Goal: Use online tool/utility: Utilize a website feature to perform a specific function

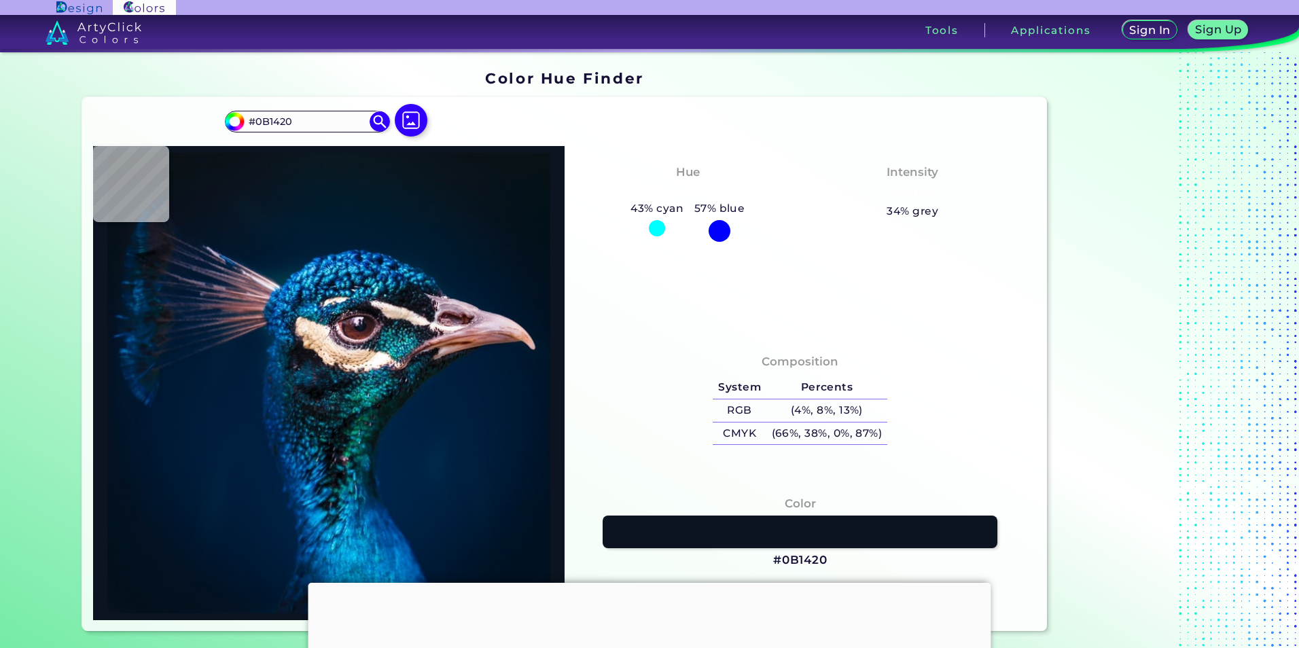
type input "#081827"
type input "#041b2b"
type input "#041B2B"
type input "#021b2f"
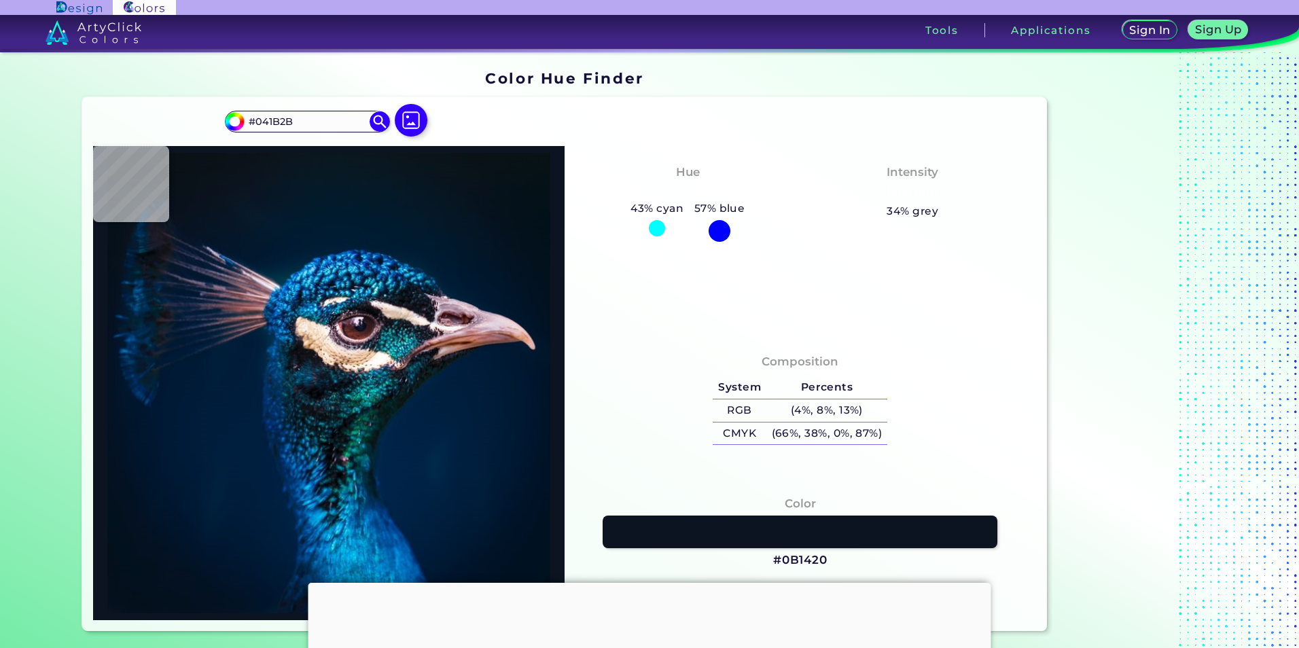
type input "#021B2F"
type input "#001b30"
type input "#001B30"
type input "#001a31"
type input "#001A31"
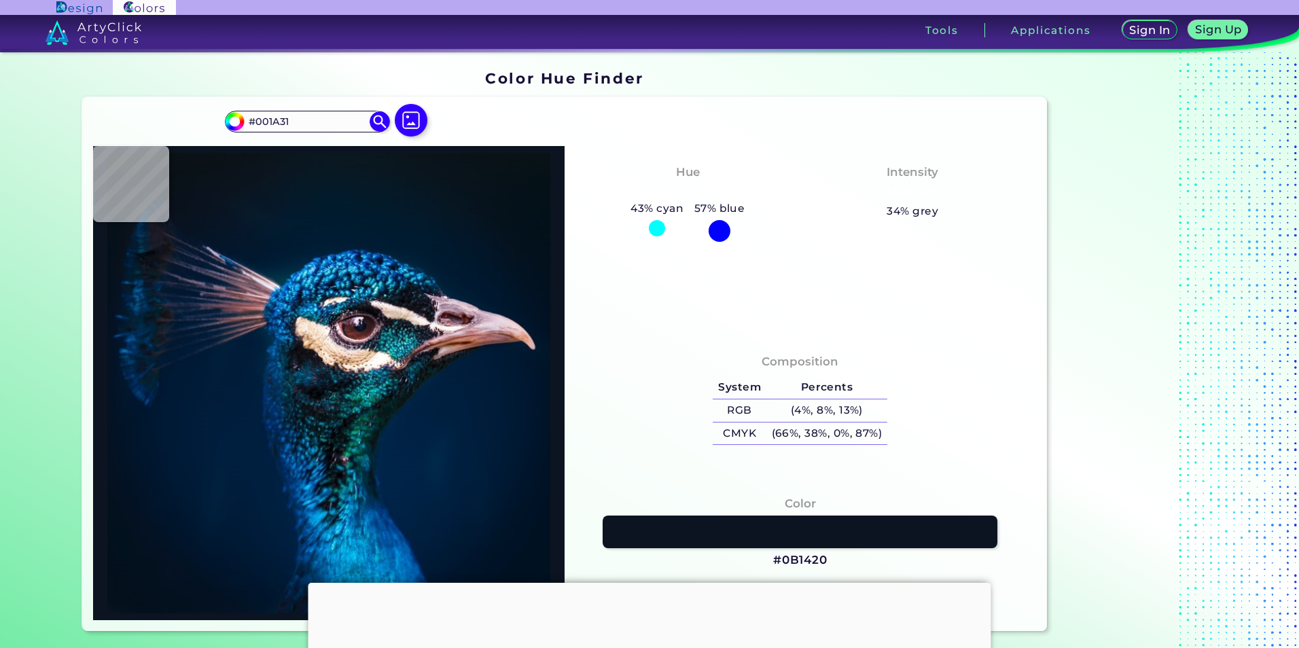
type input "#011b32"
type input "#011B32"
type input "#001c32"
type input "#001C32"
type input "#001b30"
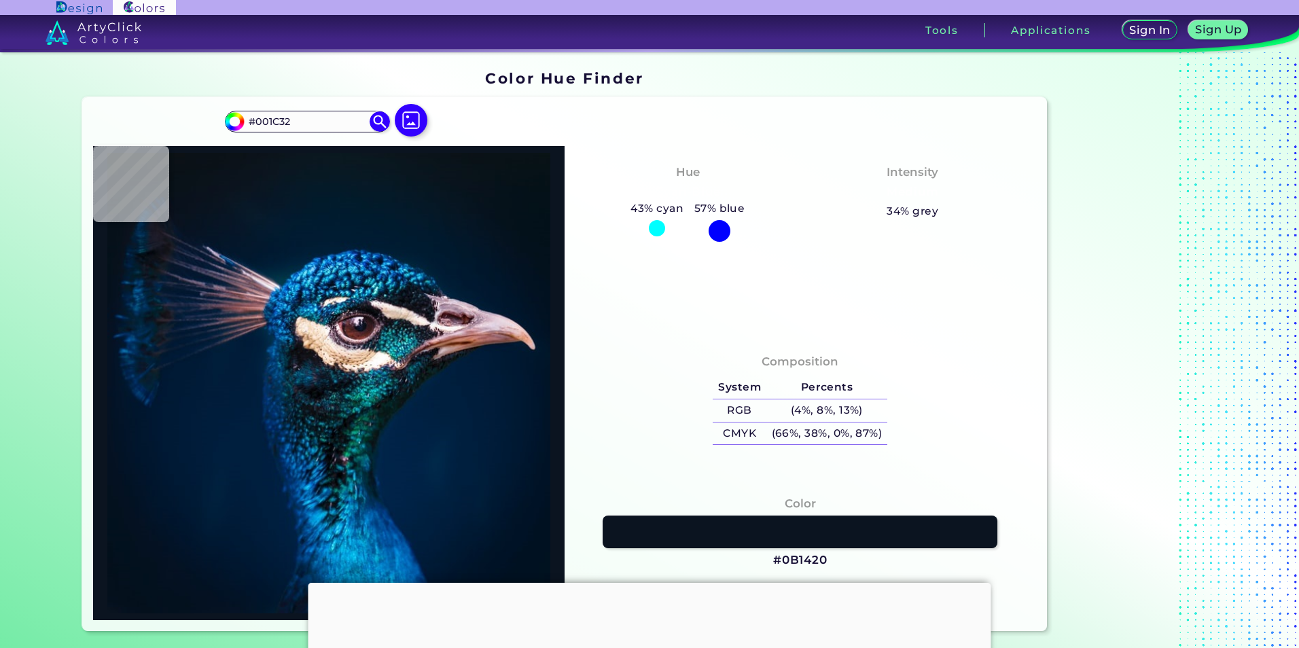
type input "#001B30"
type input "#001b2e"
type input "#001B2E"
type input "#031a2a"
type input "#031A2A"
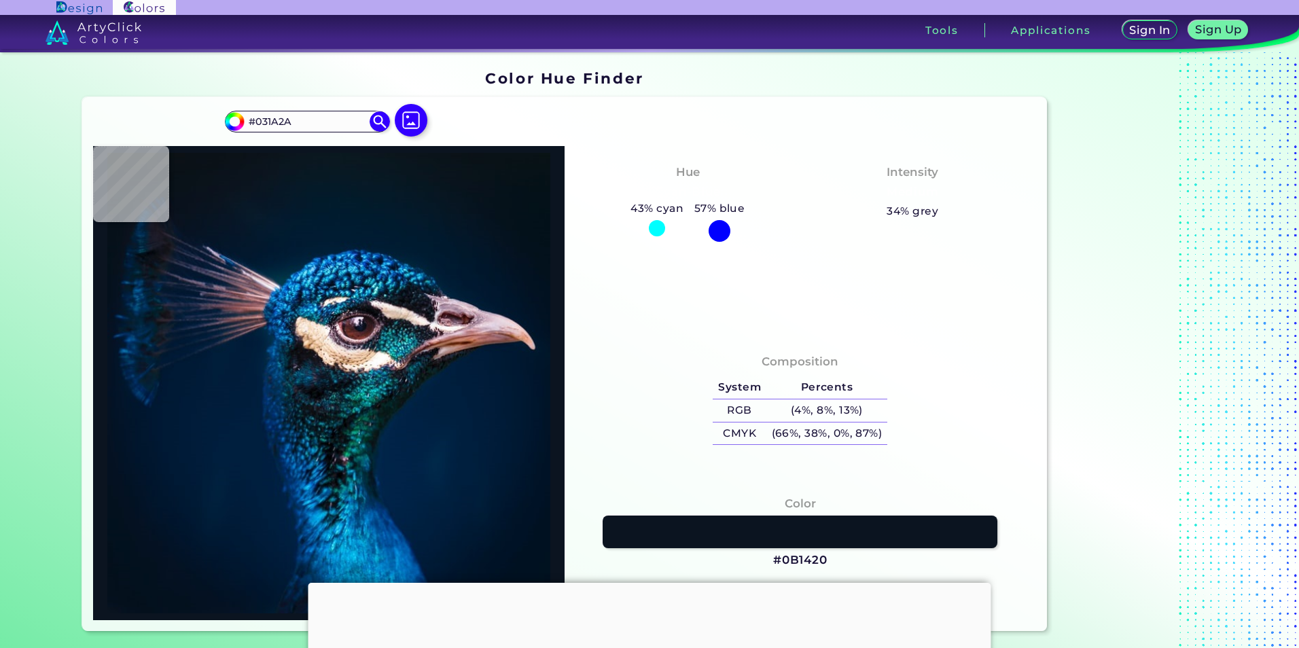
type input "#061824"
type input "#09161f"
type input "#09161F"
type input "#0b141c"
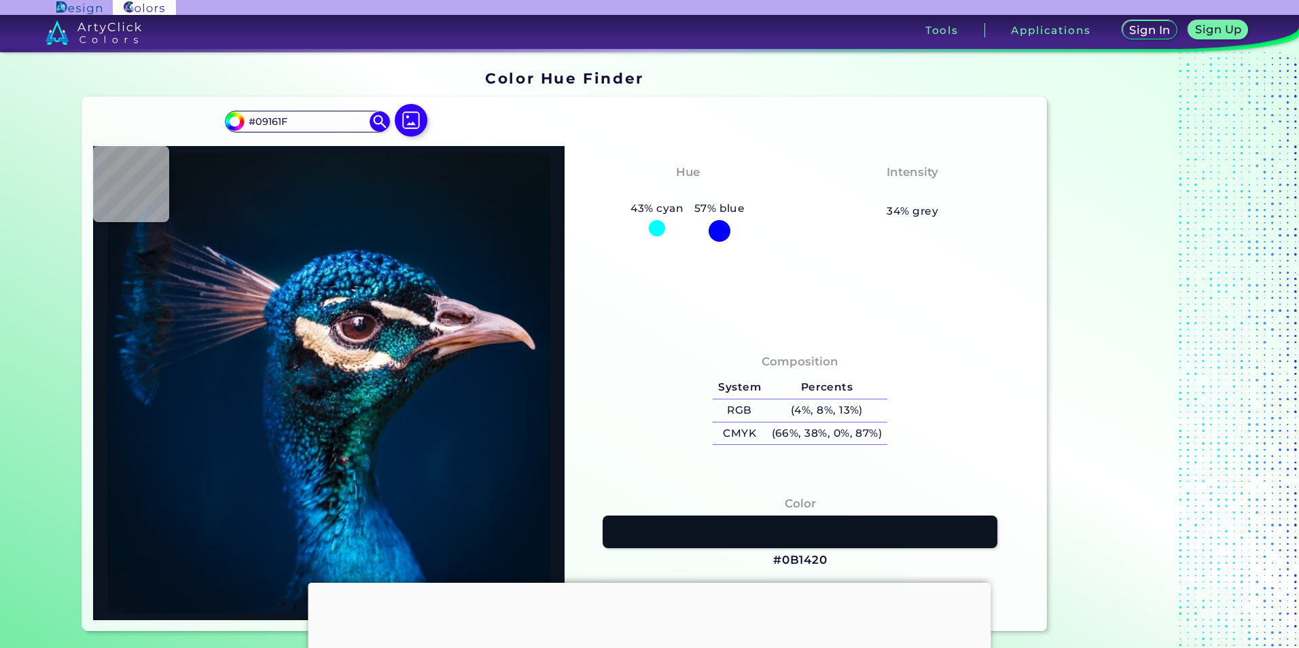
type input "#0B141C"
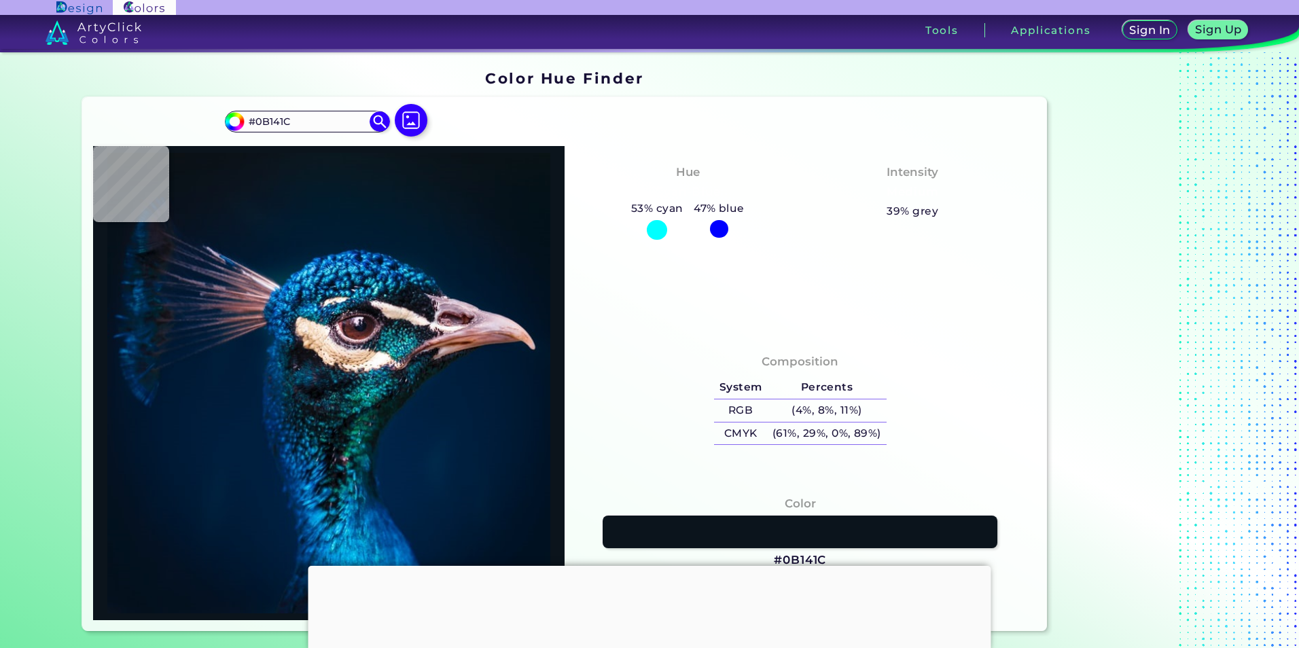
type input "#0a1117"
type input "#0A1117"
type input "#091016"
type input "#0a1322"
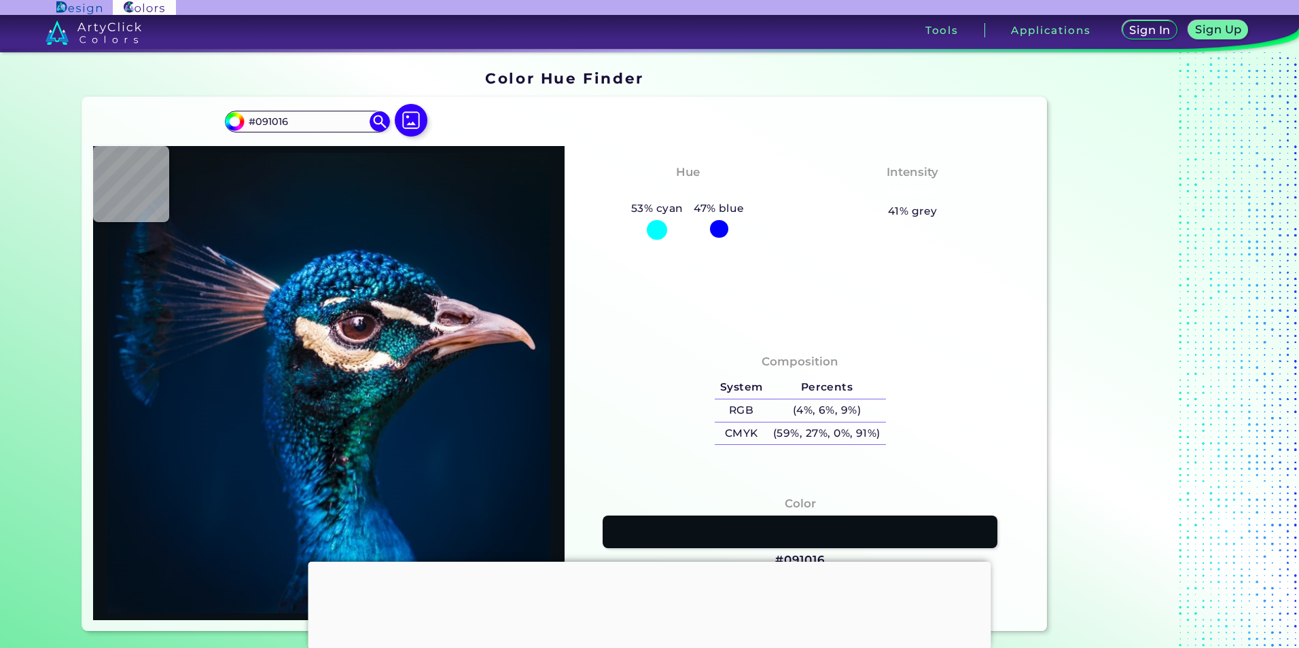
type input "#0A1322"
type input "#09131f"
type input "#09131F"
type input "#071323"
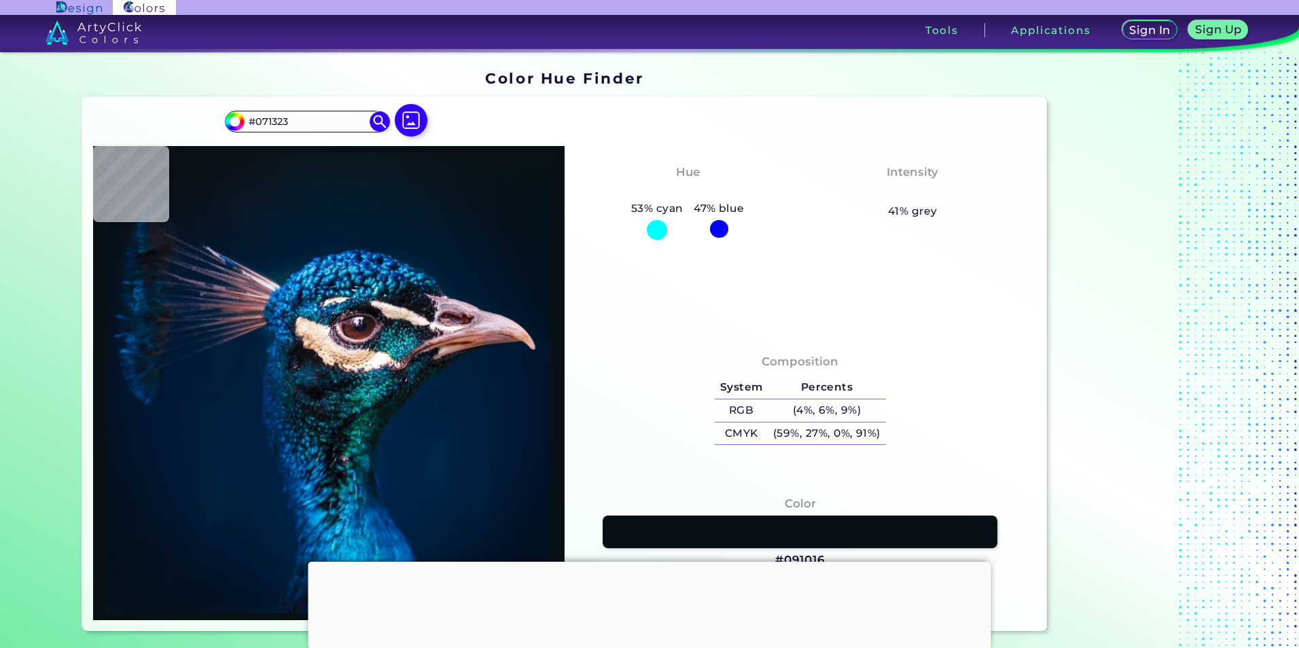
type input "#071424"
type input "#061626"
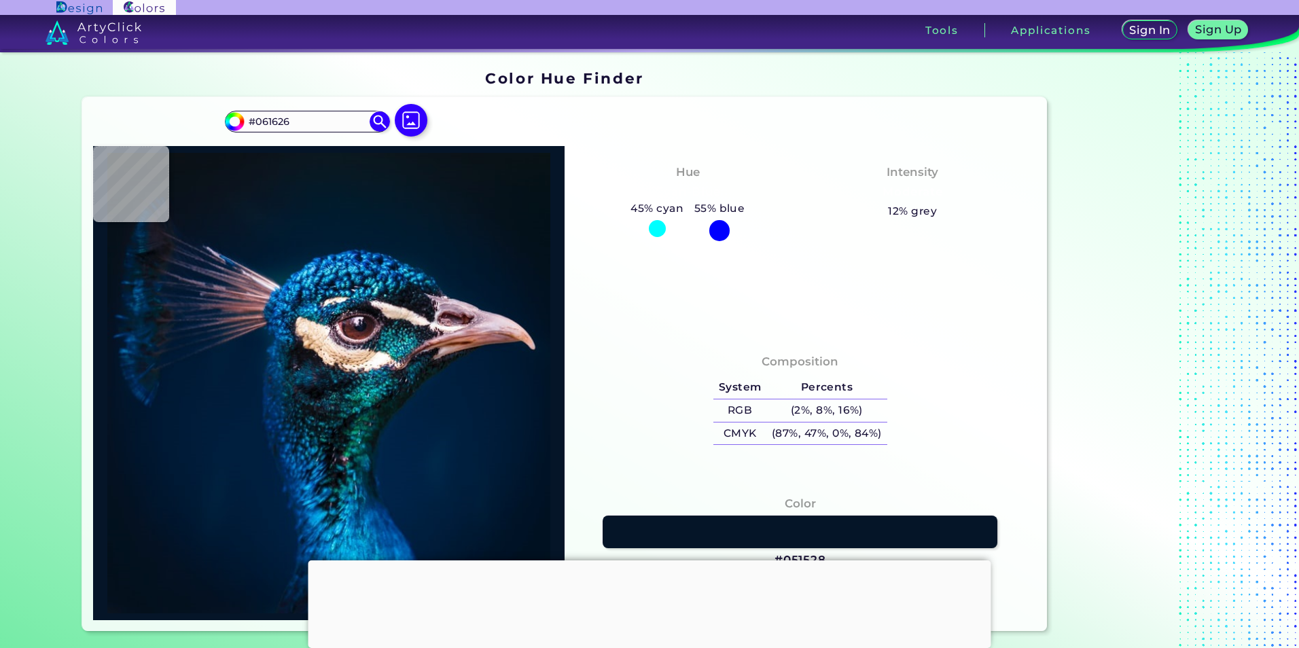
type input "#051528"
type input "#04162a"
type input "#04162A"
type input "#05172b"
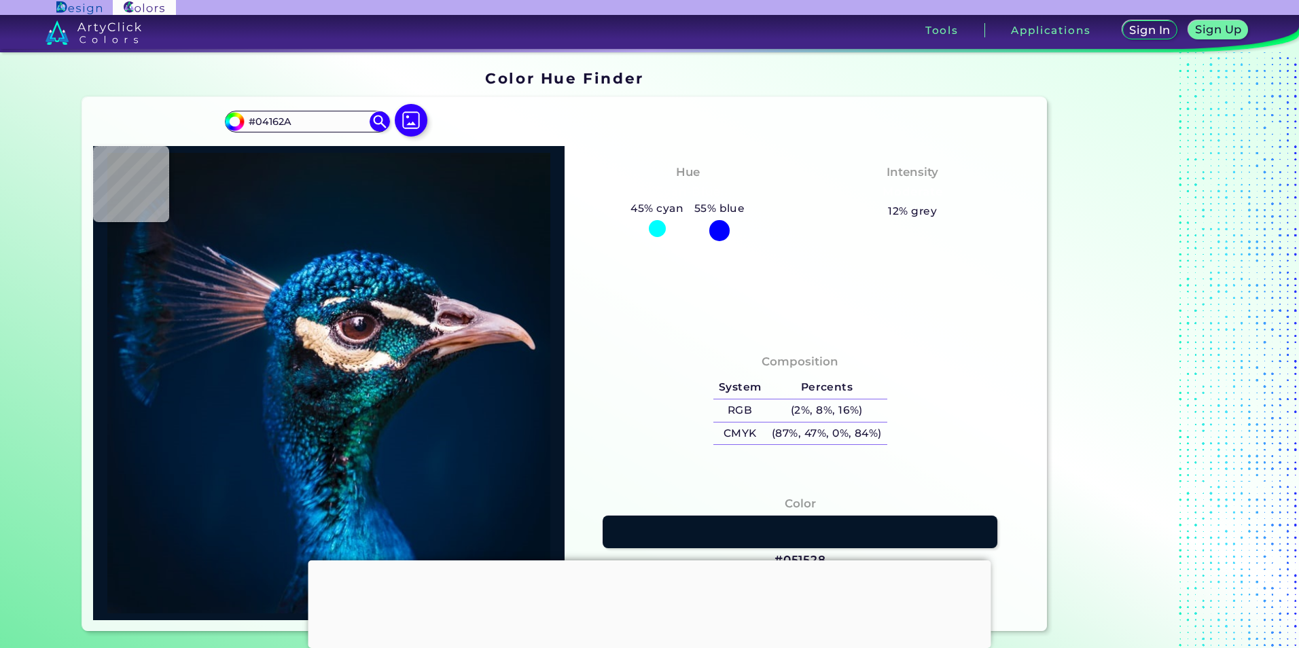
type input "#05172B"
type input "#03182b"
type input "#03182B"
type input "#011a2e"
type input "#011A2E"
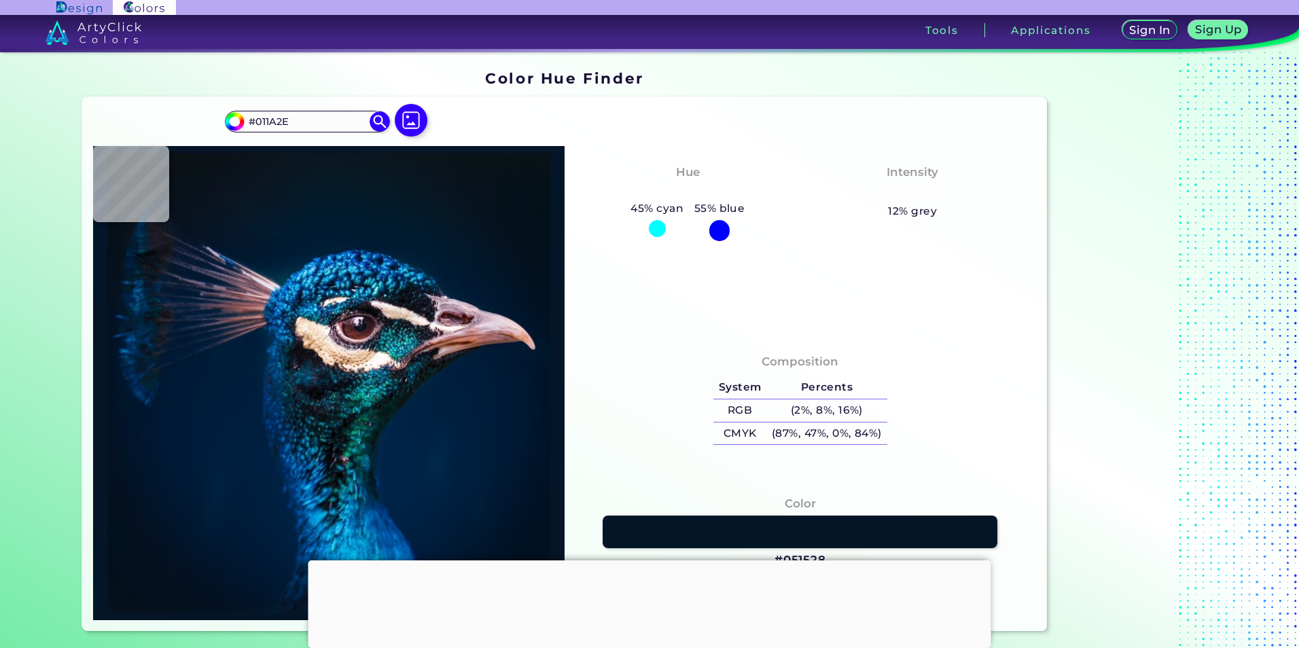
type input "#00192f"
type input "#00192F"
type input "#001b30"
type input "#001B30"
type input "#001a30"
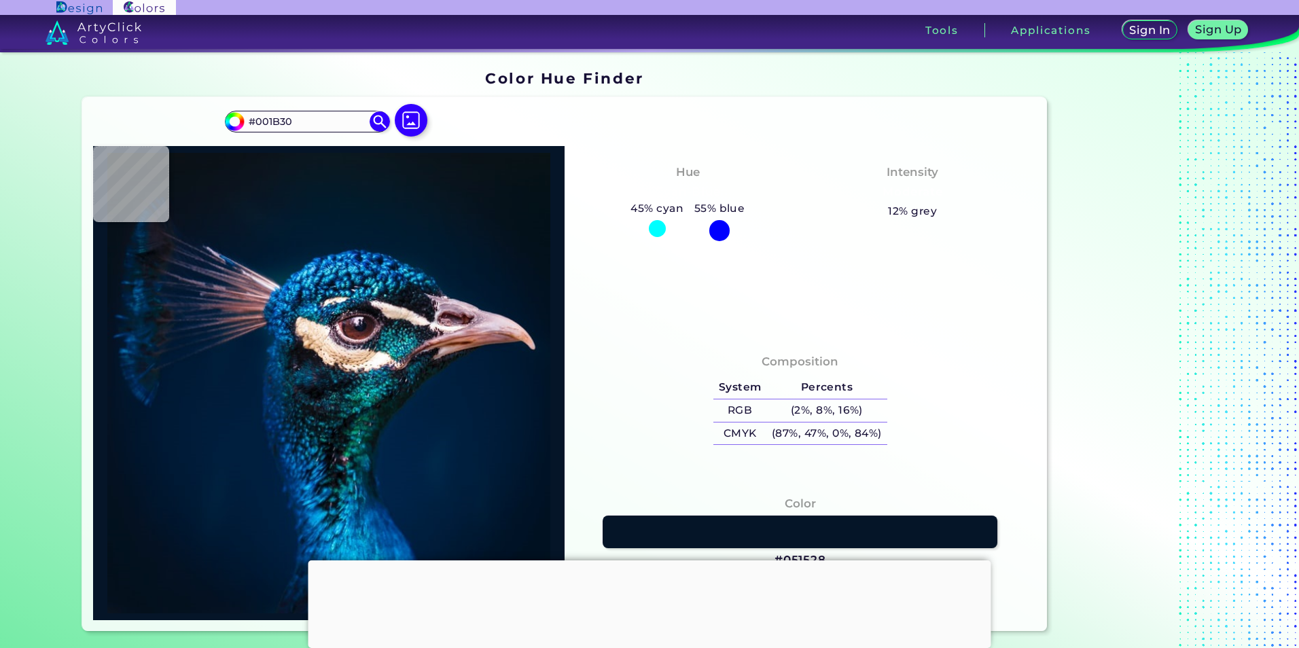
type input "#001A30"
type input "#001a31"
type input "#001A31"
type input "#011b32"
type input "#011B32"
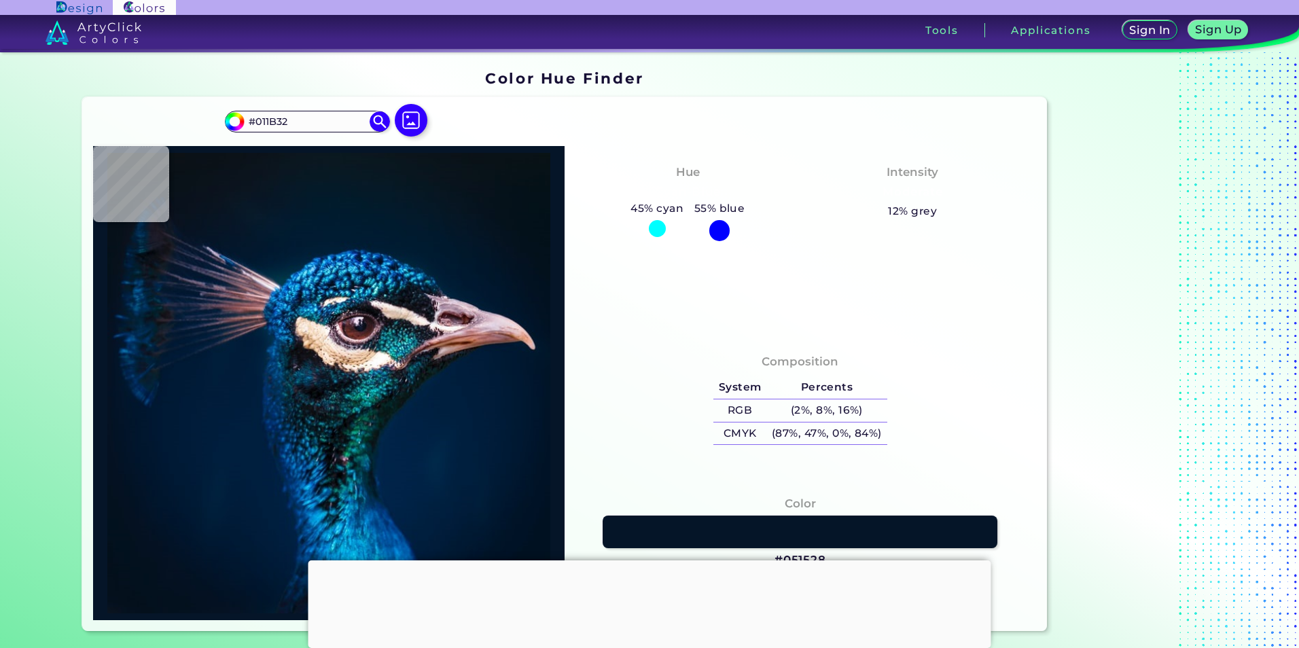
type input "#001b30"
type input "#001B30"
type input "#011a2e"
type input "#011A2E"
type input "#011b2a"
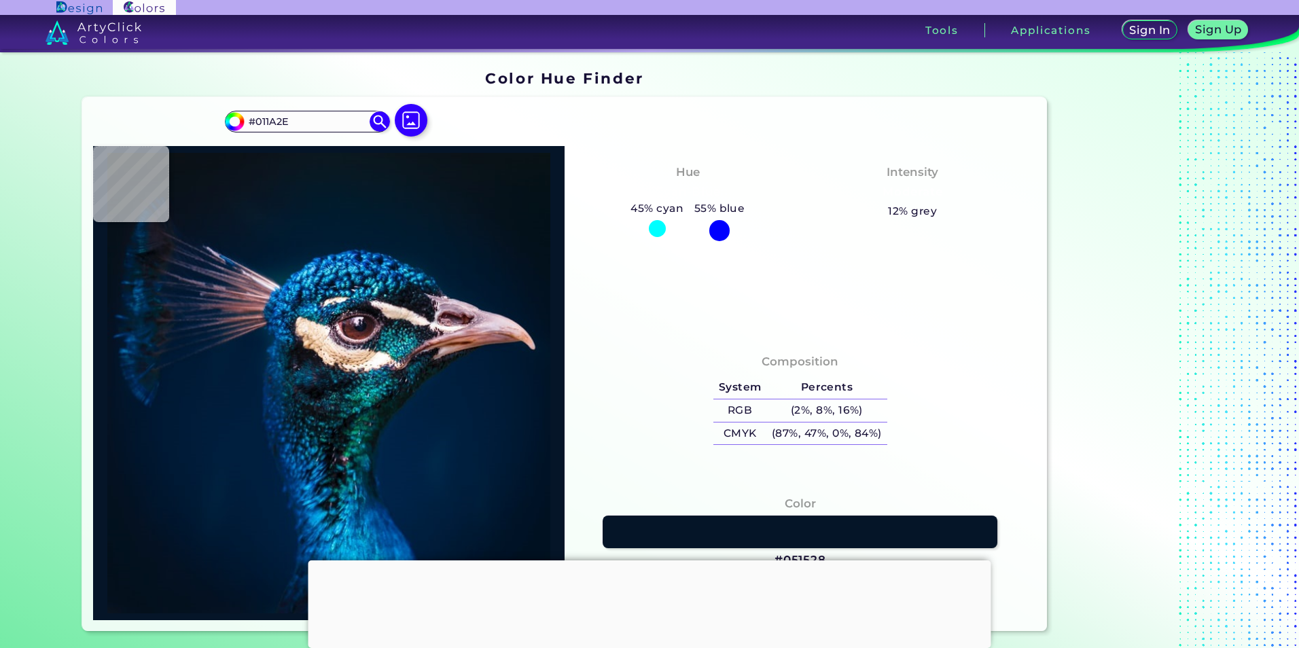
type input "#011B2A"
type input "#081a28"
type input "#081A28"
type input "#081722"
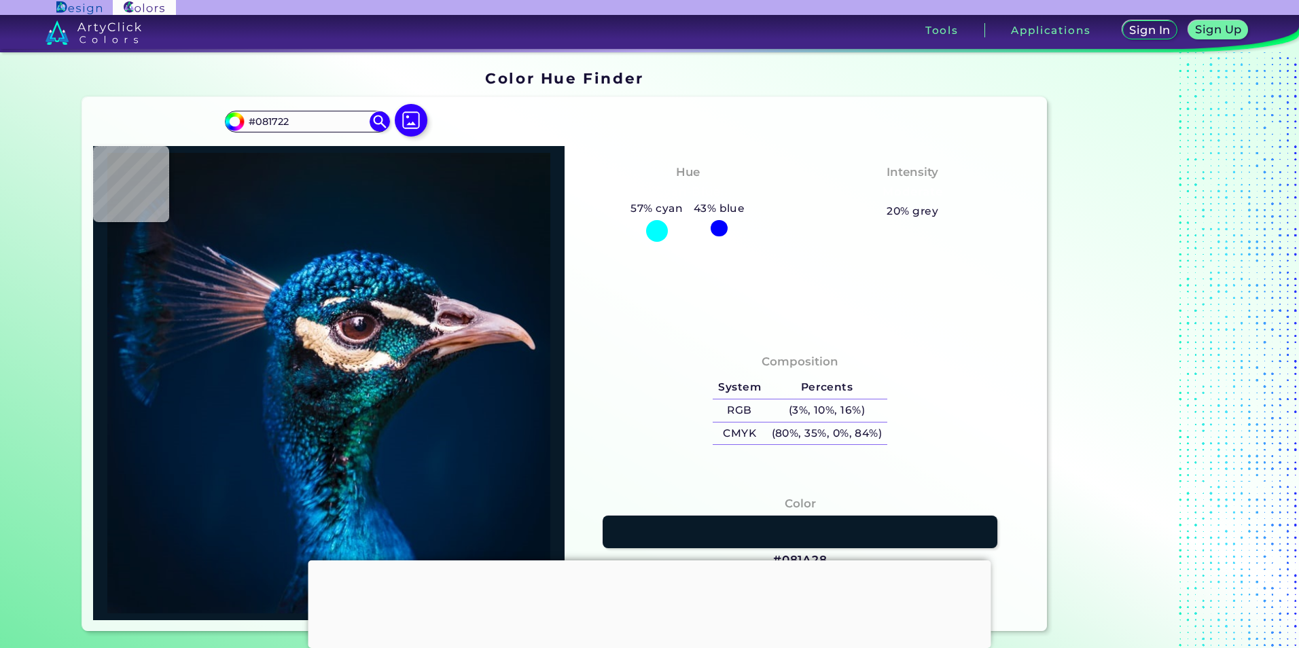
type input "#09181f"
type input "#09181F"
type input "#0b161c"
type input "#0B161C"
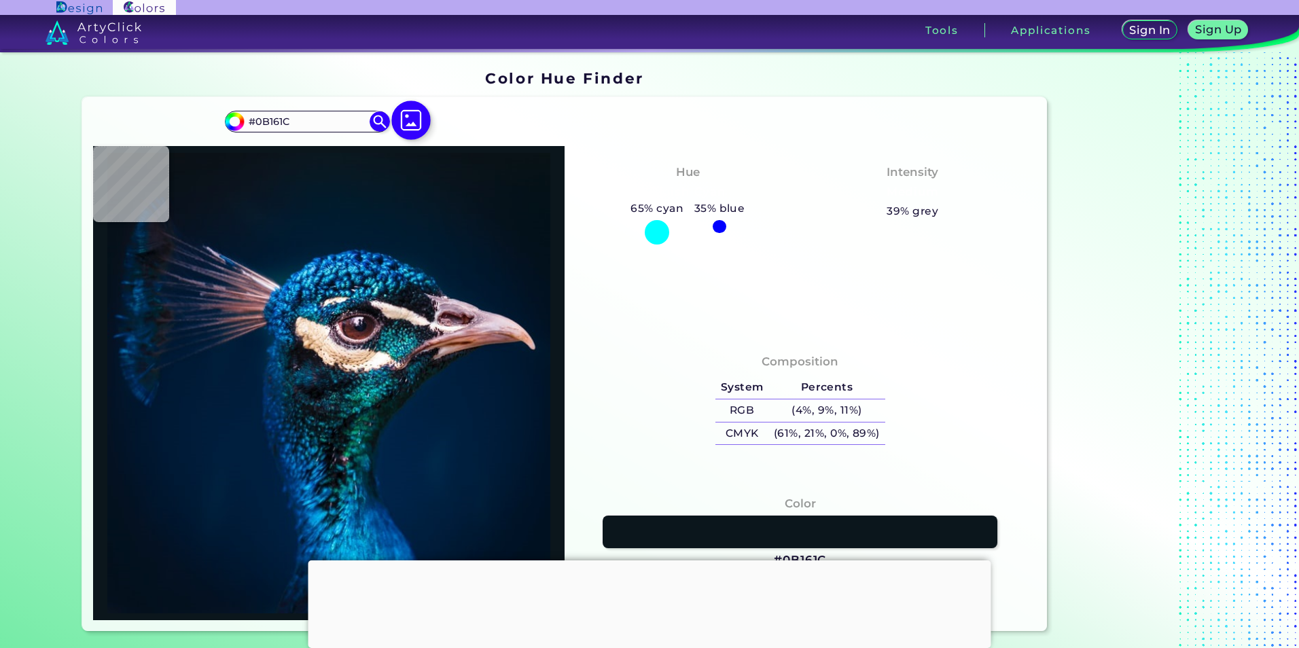
click at [414, 120] on img at bounding box center [410, 120] width 39 height 39
click at [0, 0] on input "file" at bounding box center [0, 0] width 0 height 0
type input "#bb9882"
type input "#BB9882"
type input "#f3d19d"
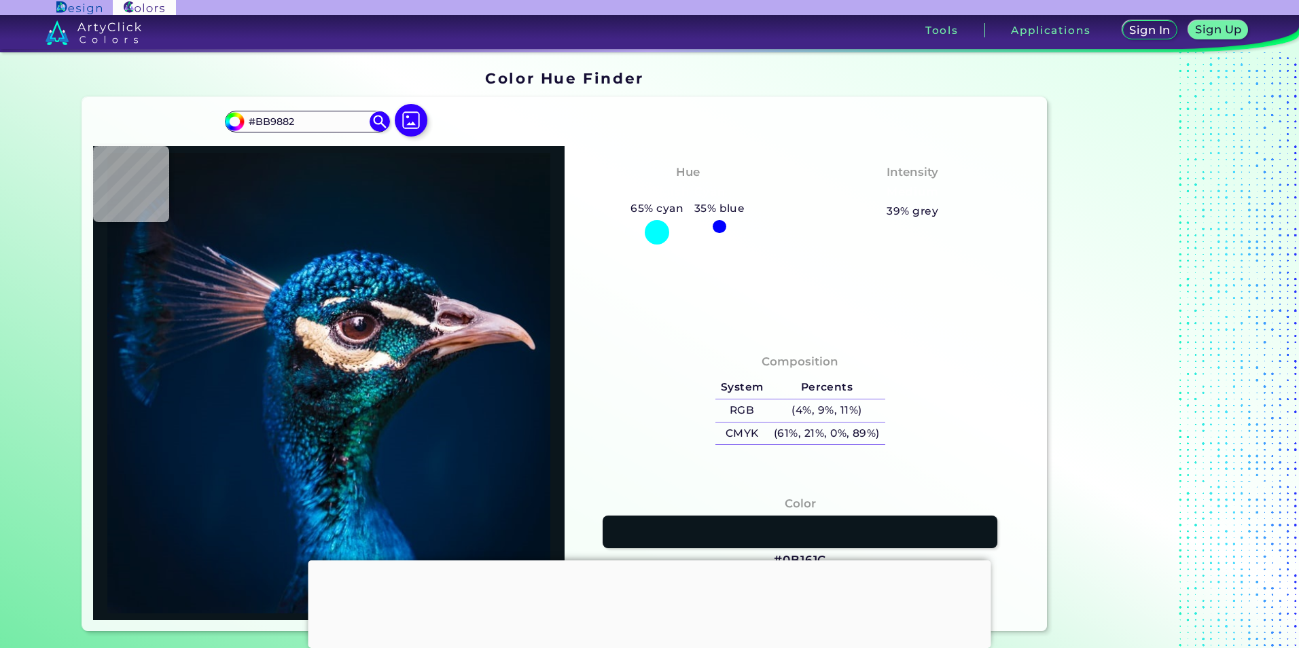
type input "#F3D19D"
type input "#fbc374"
type input "#FBC374"
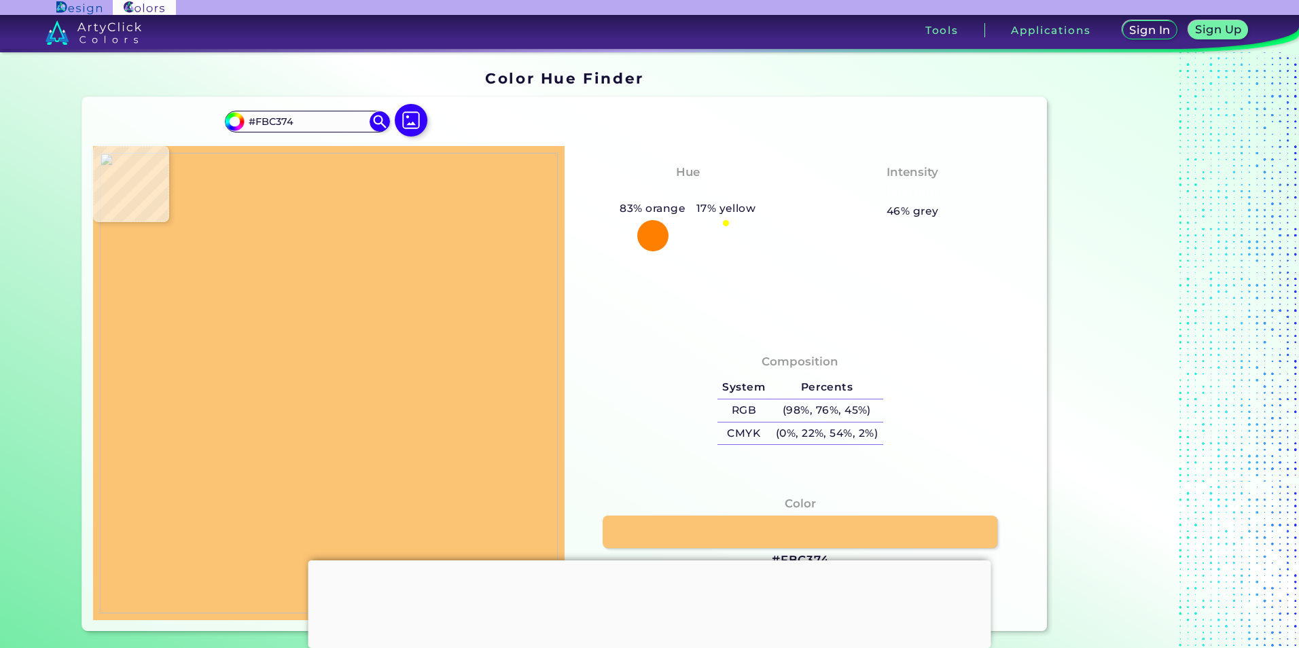
type input "#faa05f"
type input "#FAA05F"
type input "#fcb364"
type input "#FCB364"
type input "#f9c069"
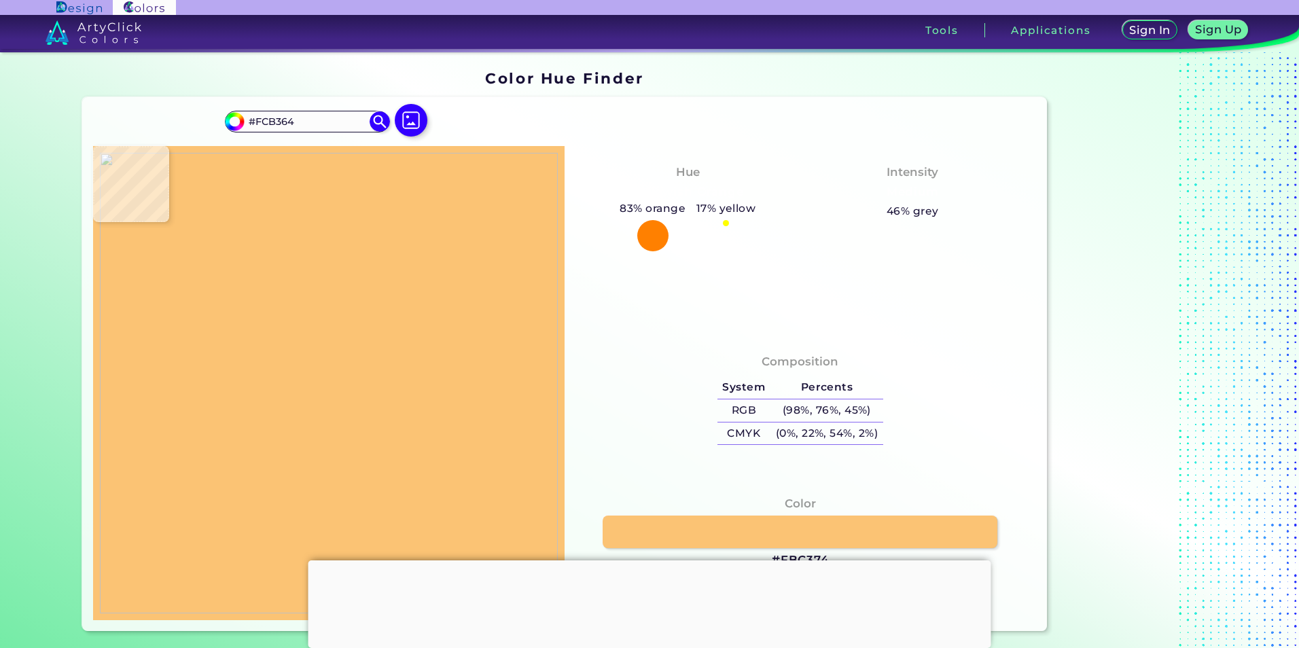
type input "#F9C069"
type input "#fac16a"
type input "#FAC16A"
type input "#fdbe6a"
type input "#FDBE6A"
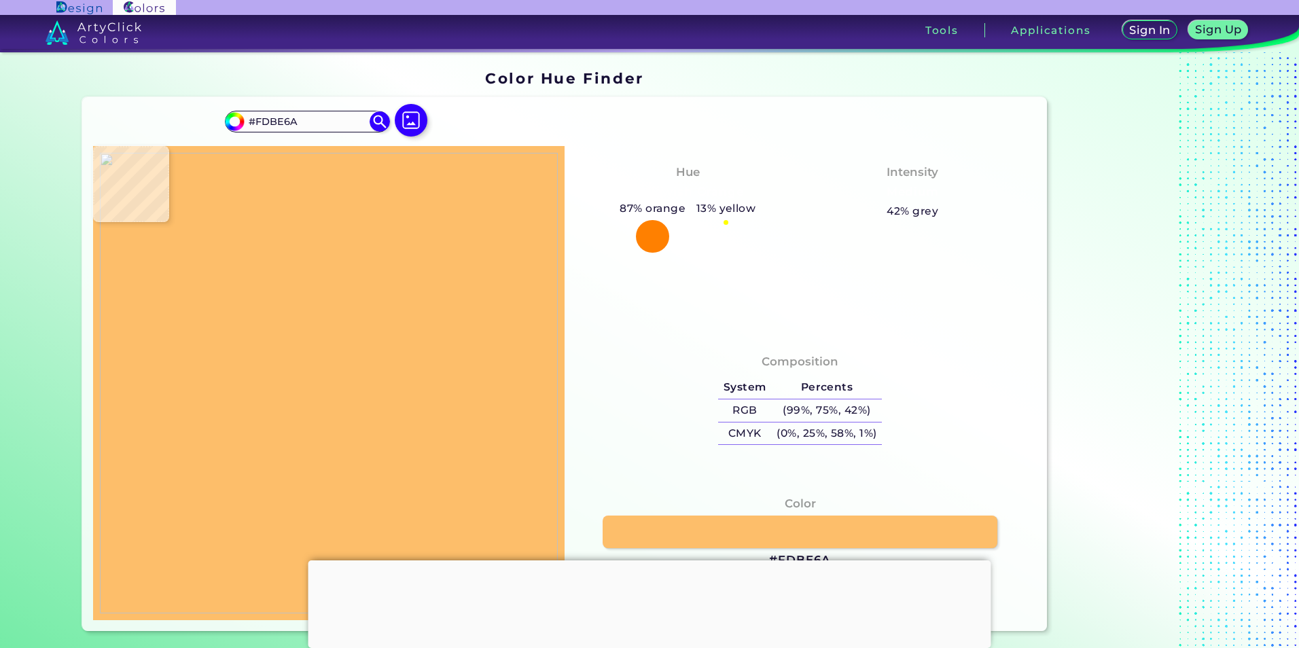
type input "#f9c069"
type input "#F9C069"
type input "#f8c069"
type input "#F8C069"
type input "#fbc36c"
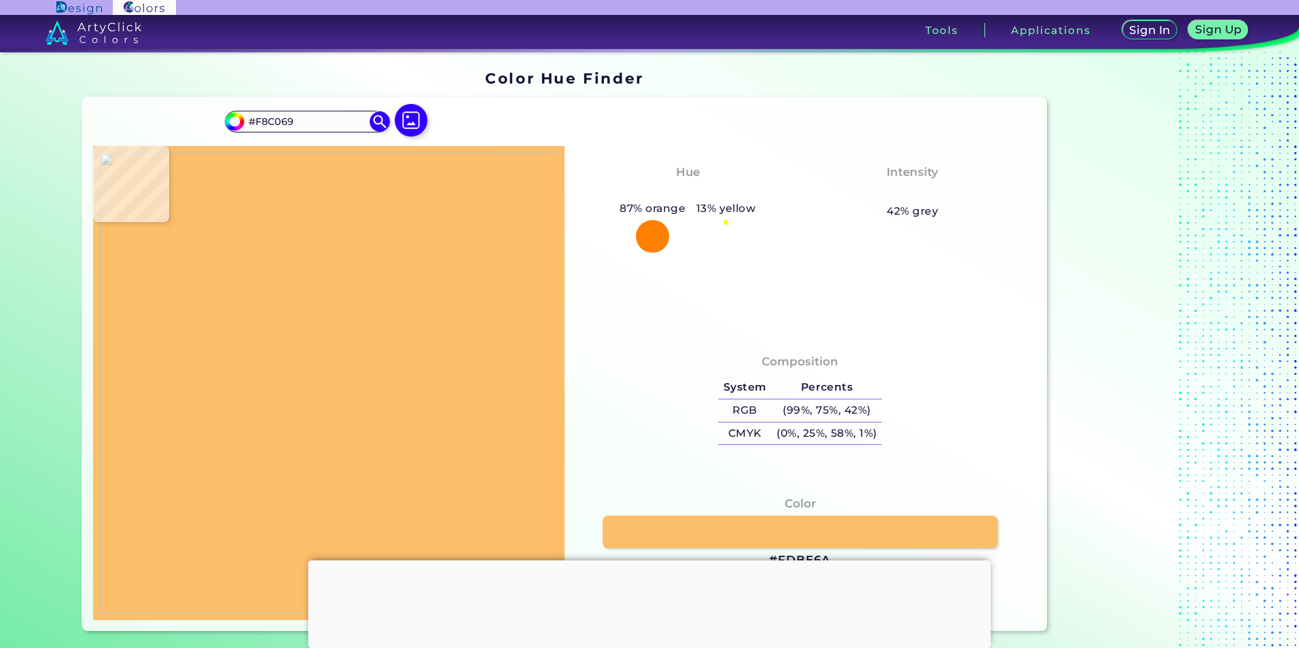
type input "#FBC36C"
type input "#7f2228"
type input "#7F2228"
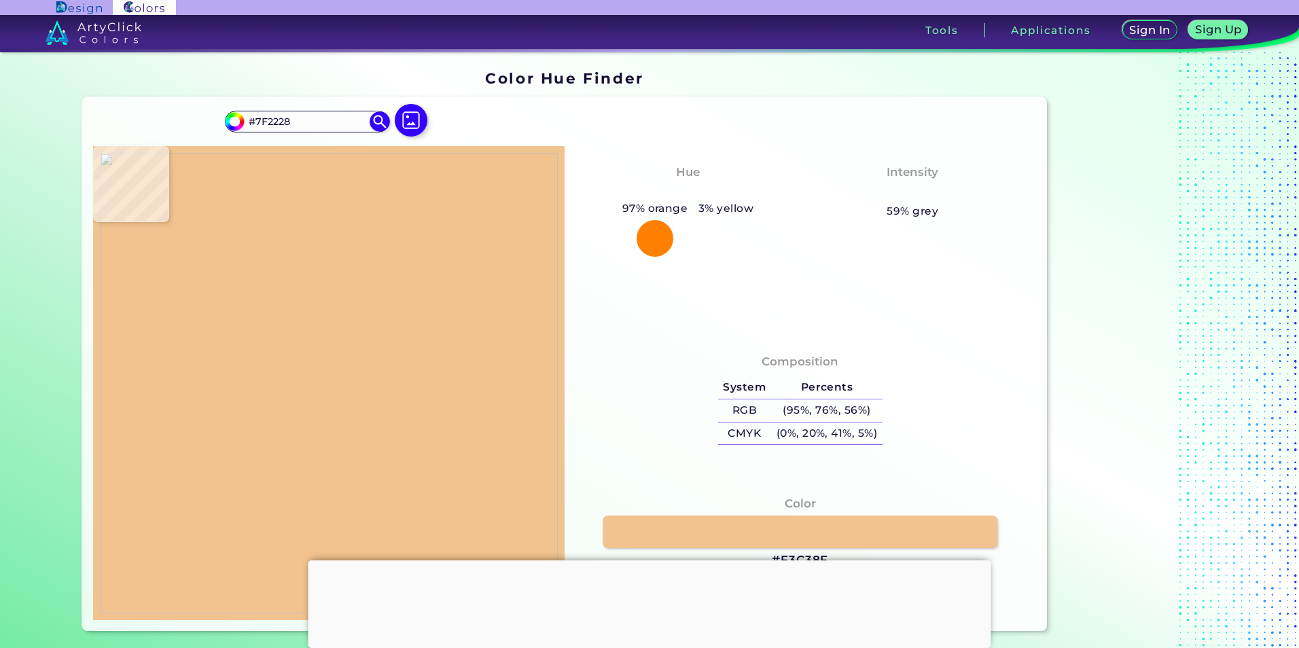
type input "#f3c38f"
type input "#F3C38F"
type input "#000000"
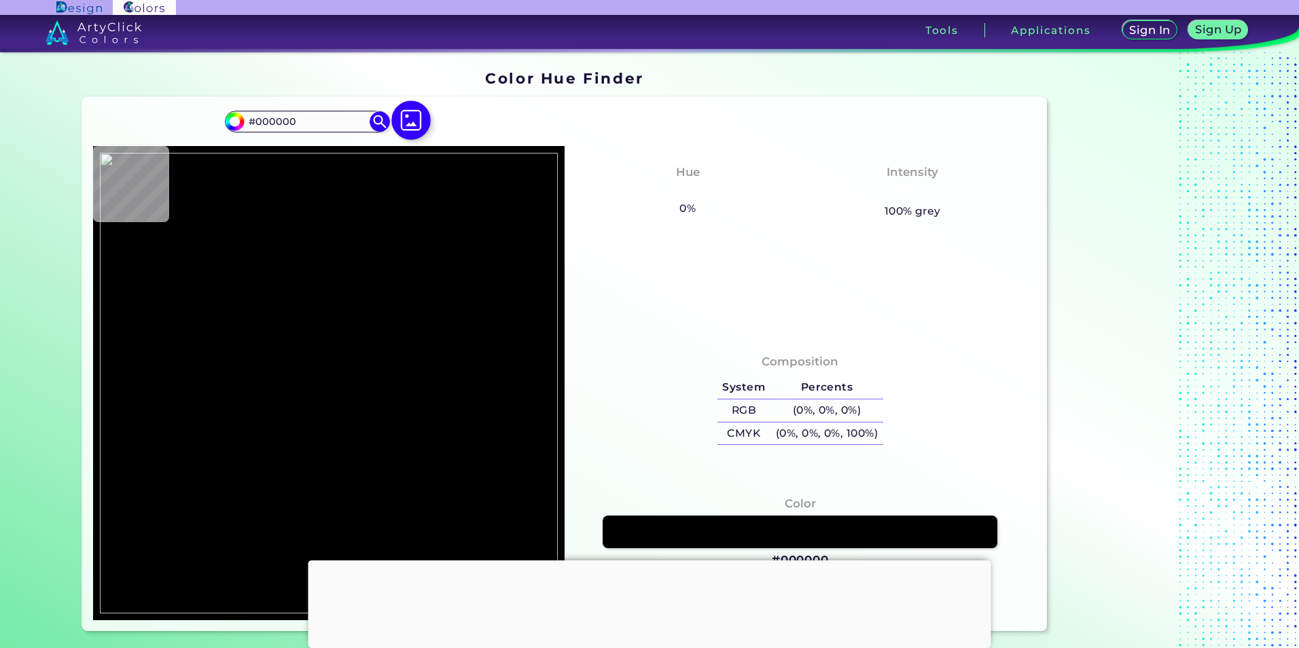
click at [413, 123] on img at bounding box center [410, 120] width 39 height 39
click at [0, 0] on input "file" at bounding box center [0, 0] width 0 height 0
type input "#d37f88"
type input "#D37F88"
type input "#fd92a8"
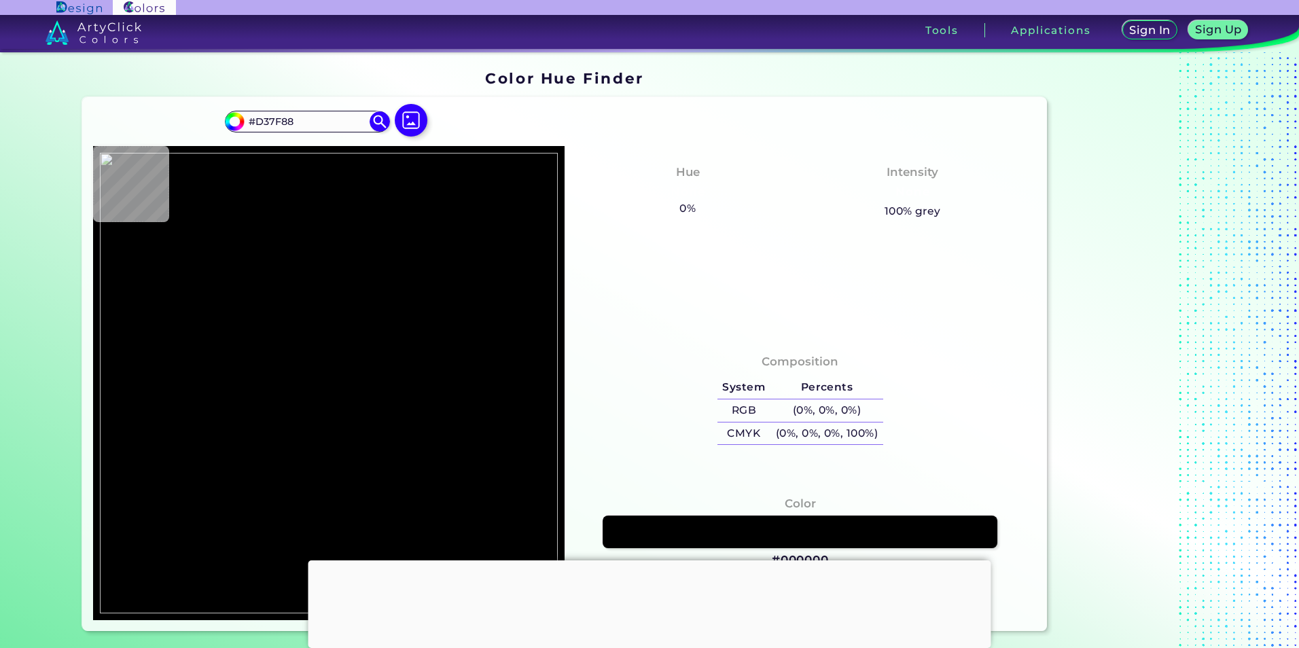
type input "#FD92A8"
type input "#e2a1ad"
type input "#E2A1AD"
type input "#e88e94"
type input "#E88E94"
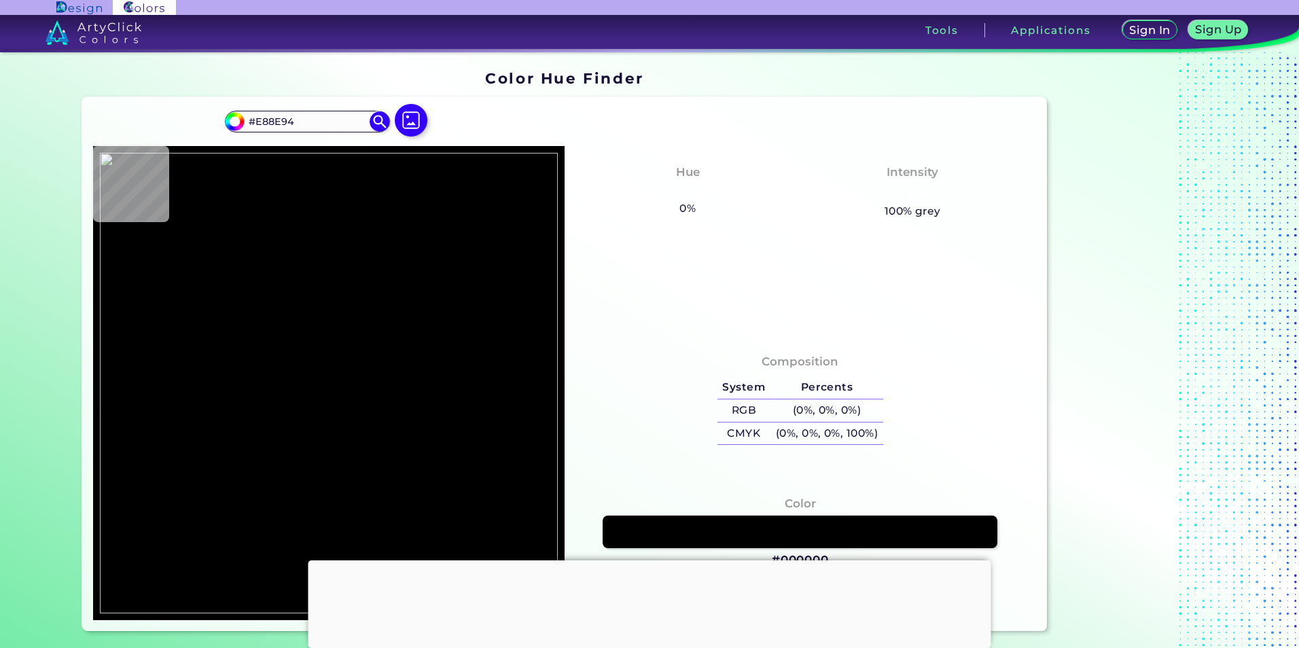
type input "#f190a1"
type input "#F190A1"
type input "#c56170"
type input "#C56170"
type input "#602230"
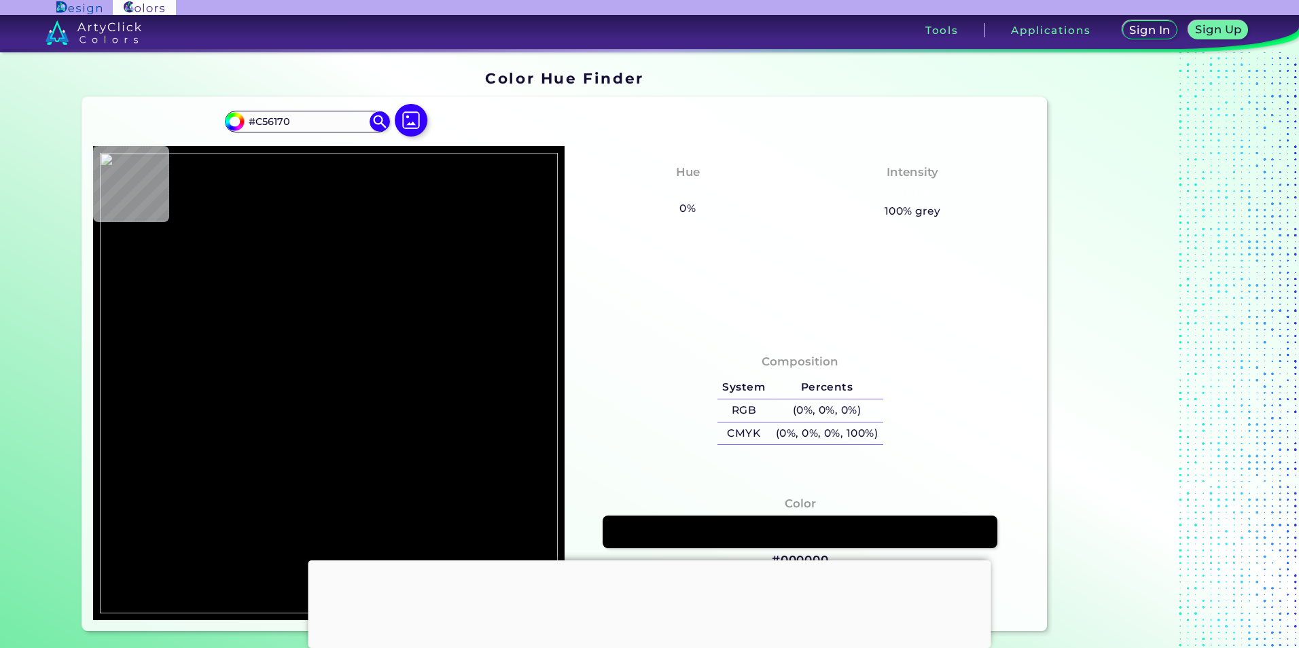
type input "#602230"
type input "#1c1824"
type input "#1C1824"
type input "#1d171b"
type input "#1D171B"
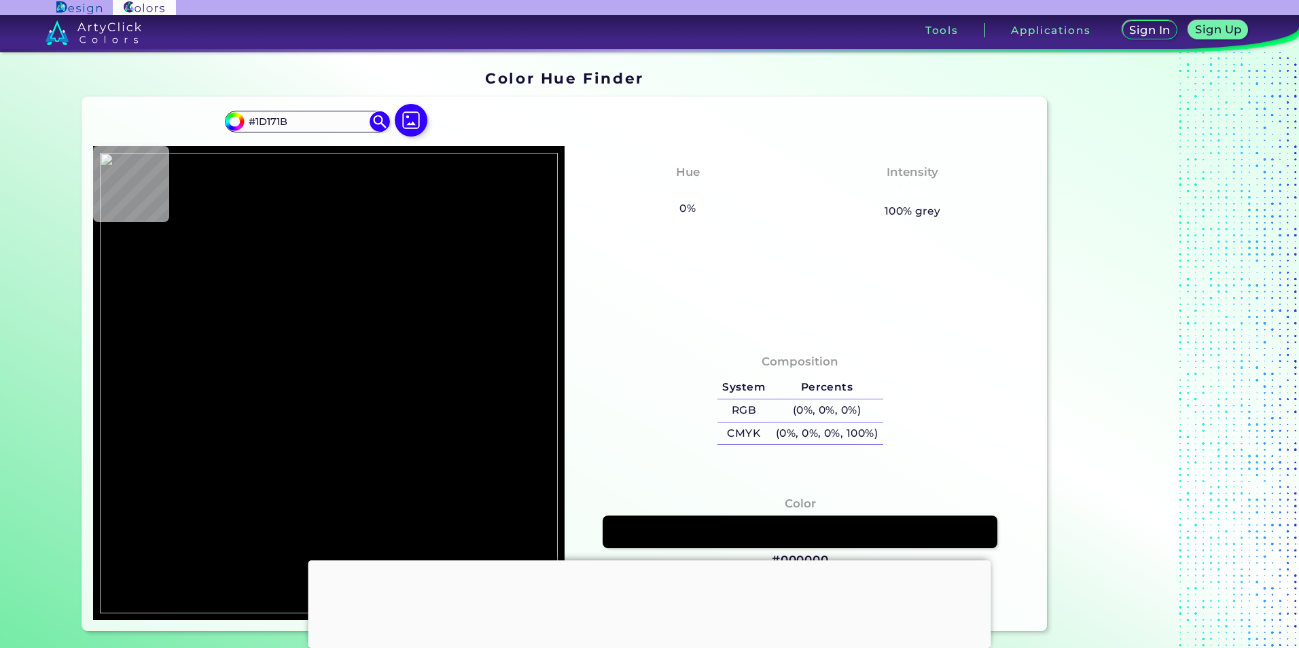
type input "#1f1218"
type input "#1F1218"
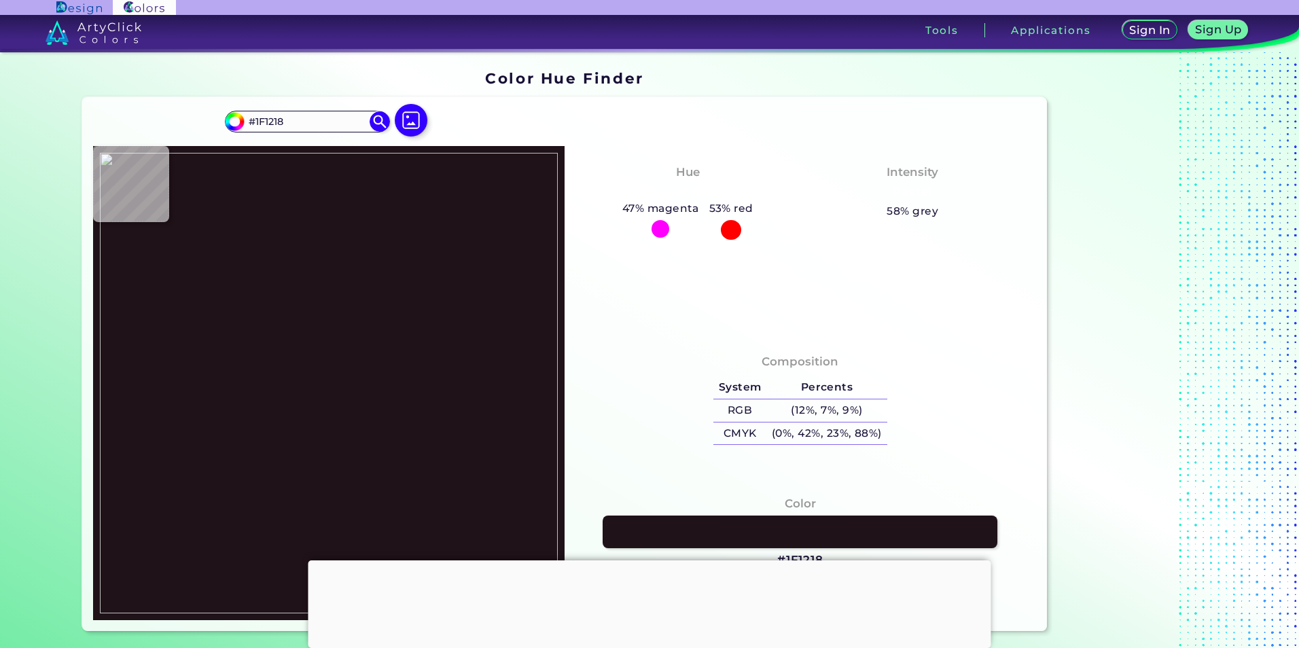
type input "#161219"
type input "#8a6373"
type input "#8A6373"
type input "#febcbe"
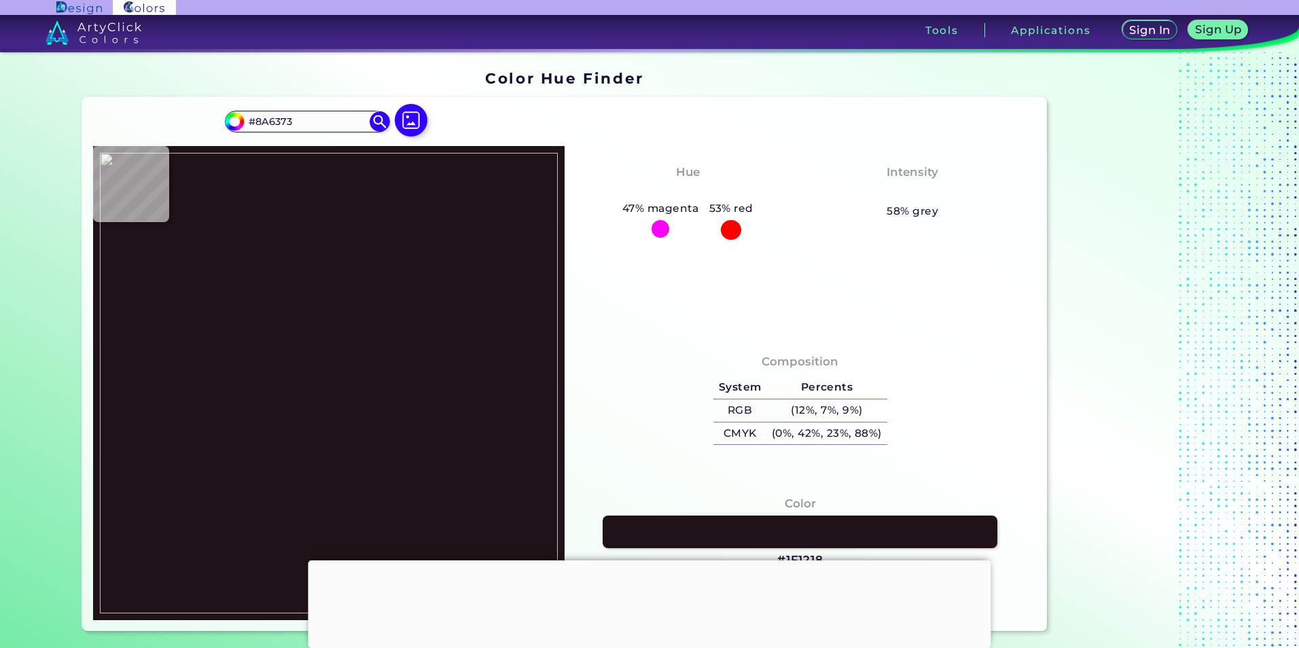
type input "#FEBCBE"
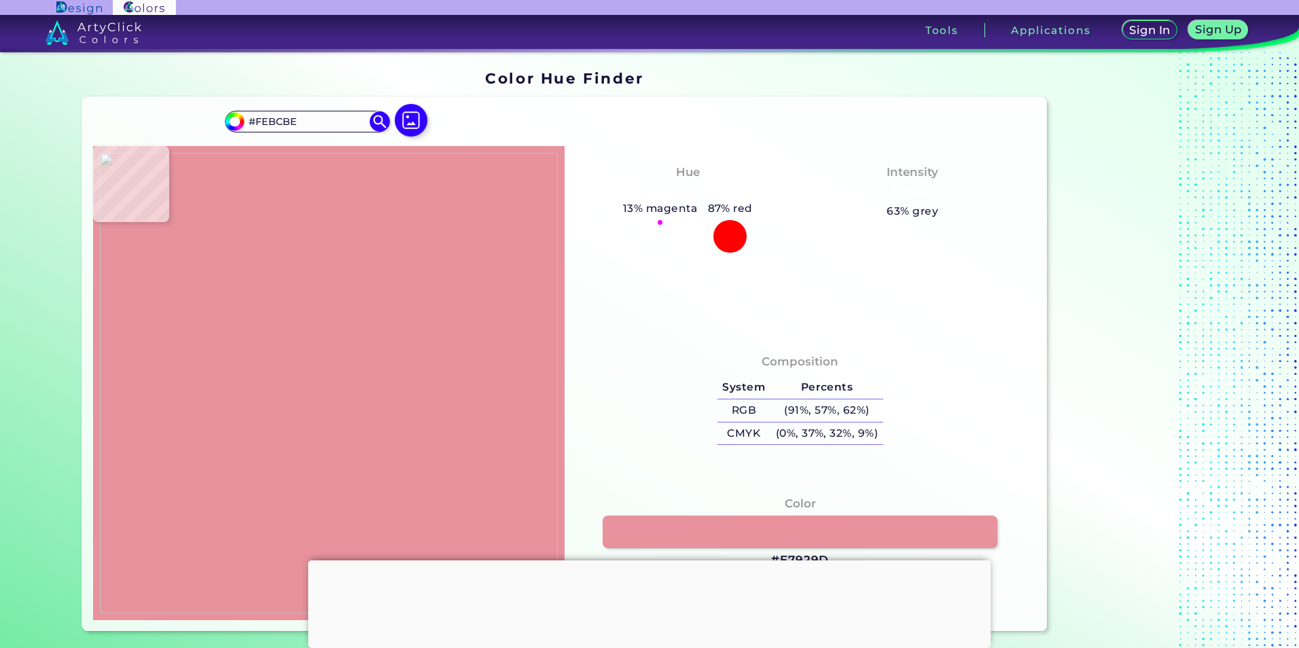
type input "#e7929d"
type input "#E7929D"
type input "#591318"
type input "#000000"
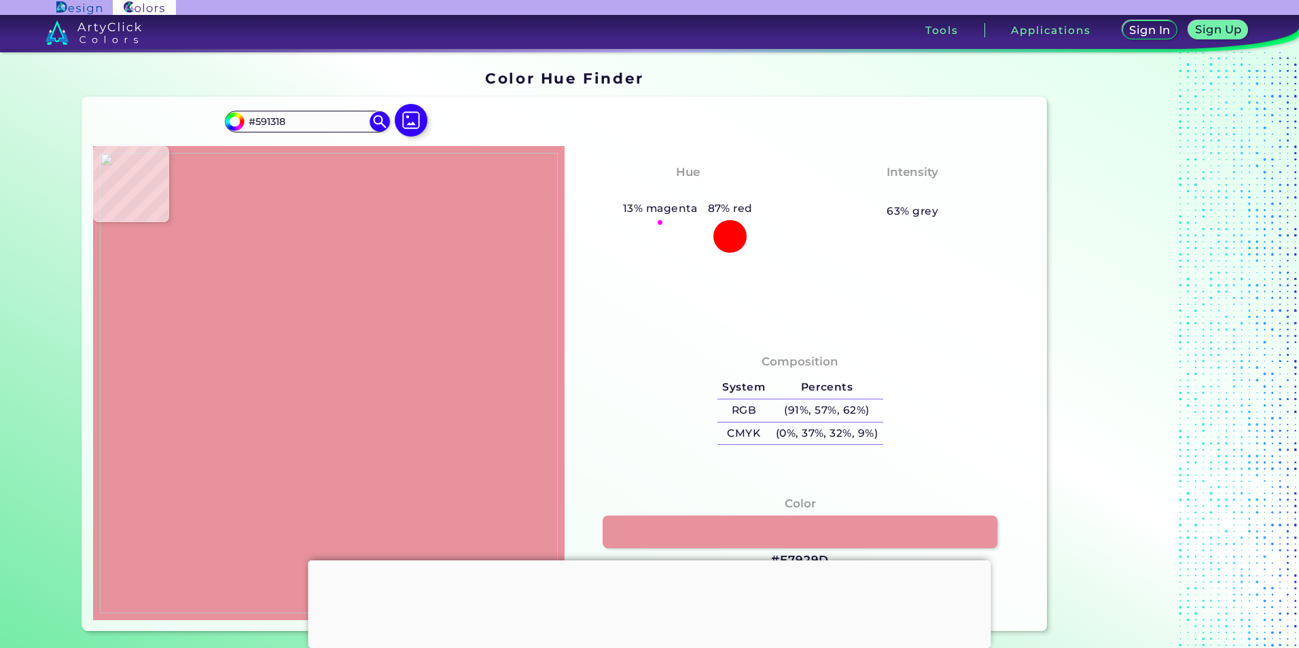
type input "#000000"
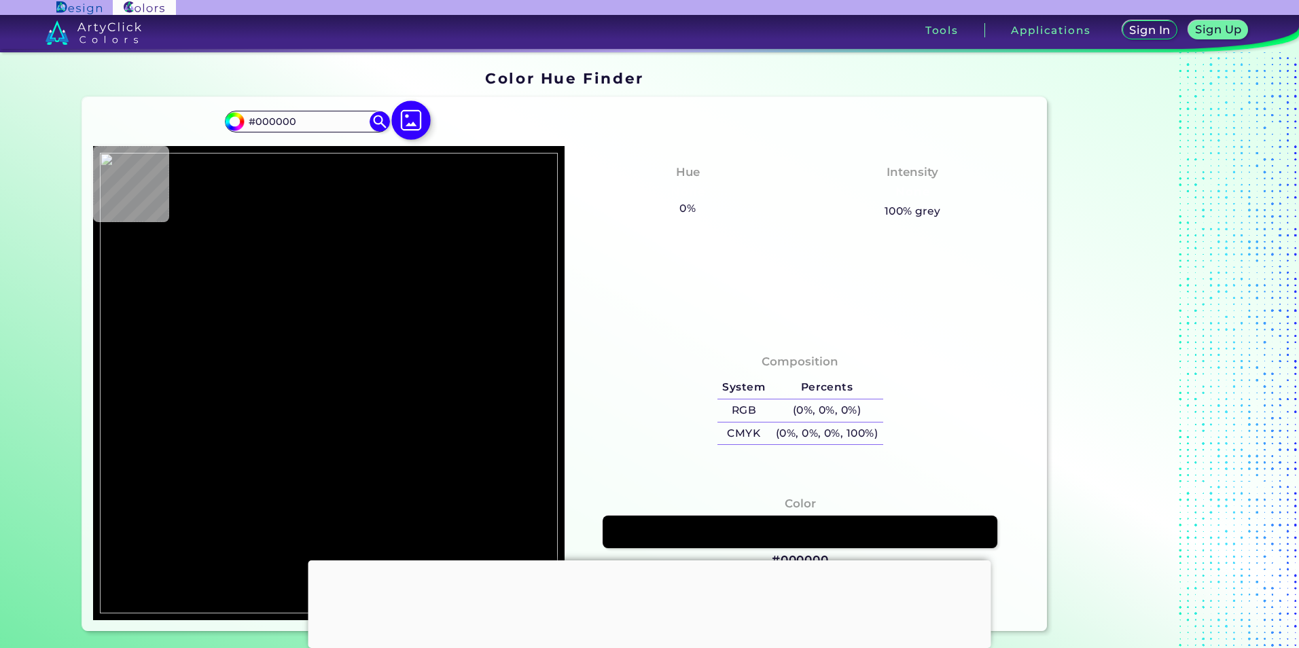
click at [404, 113] on img at bounding box center [410, 120] width 39 height 39
click at [0, 0] on input "file" at bounding box center [0, 0] width 0 height 0
type input "#d5798a"
type input "#D5798A"
type input "#bf5e72"
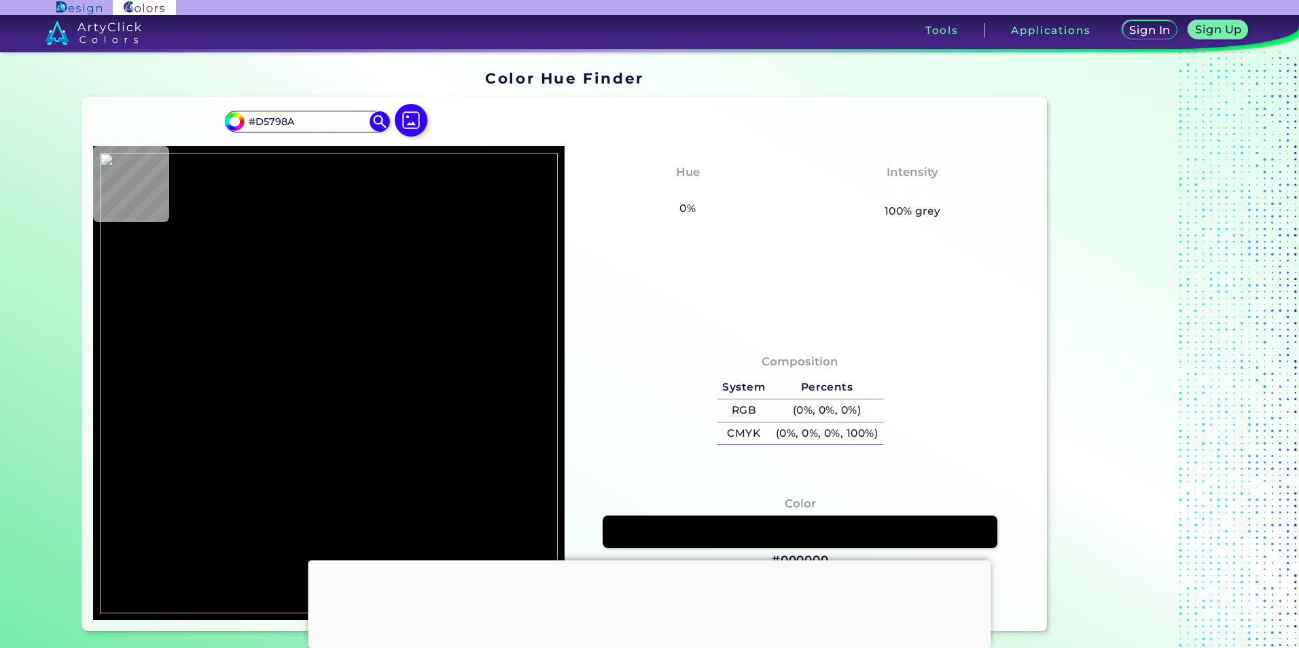
type input "#BF5E72"
type input "#d97e84"
type input "#D97E84"
type input "#c36c75"
type input "#C36C75"
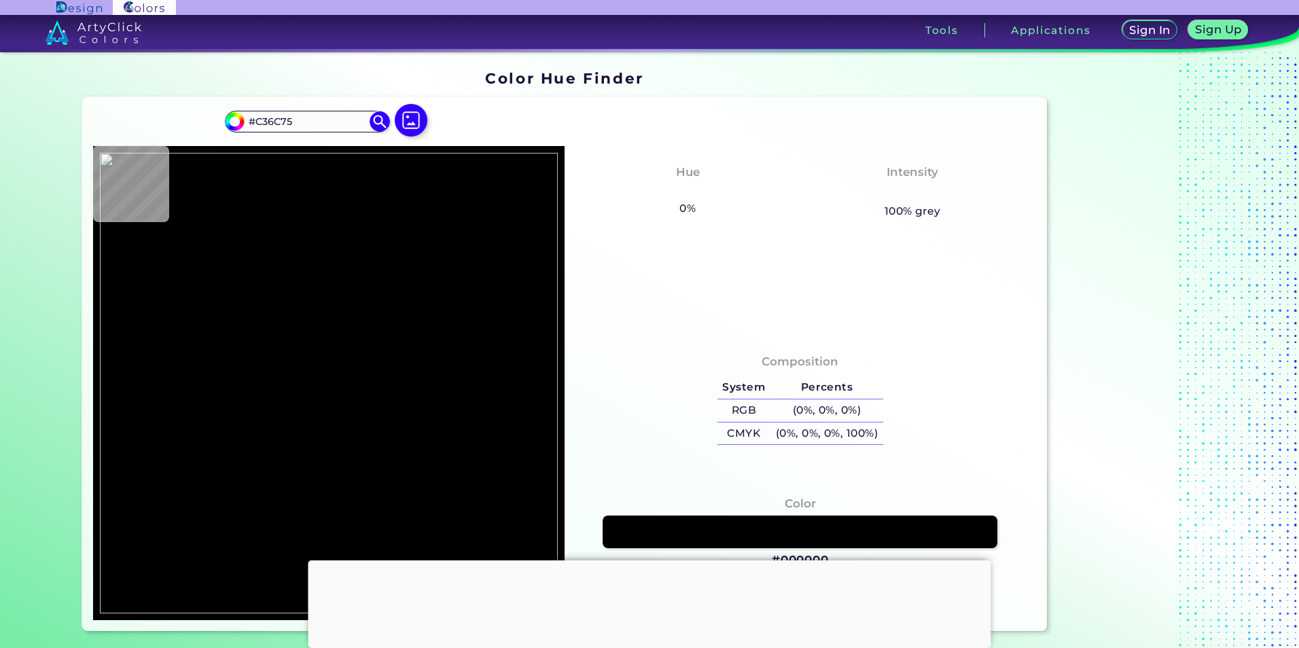
type input "#b7756f"
type input "#B7756F"
type input "#de808c"
type input "#DE808C"
type input "#d47986"
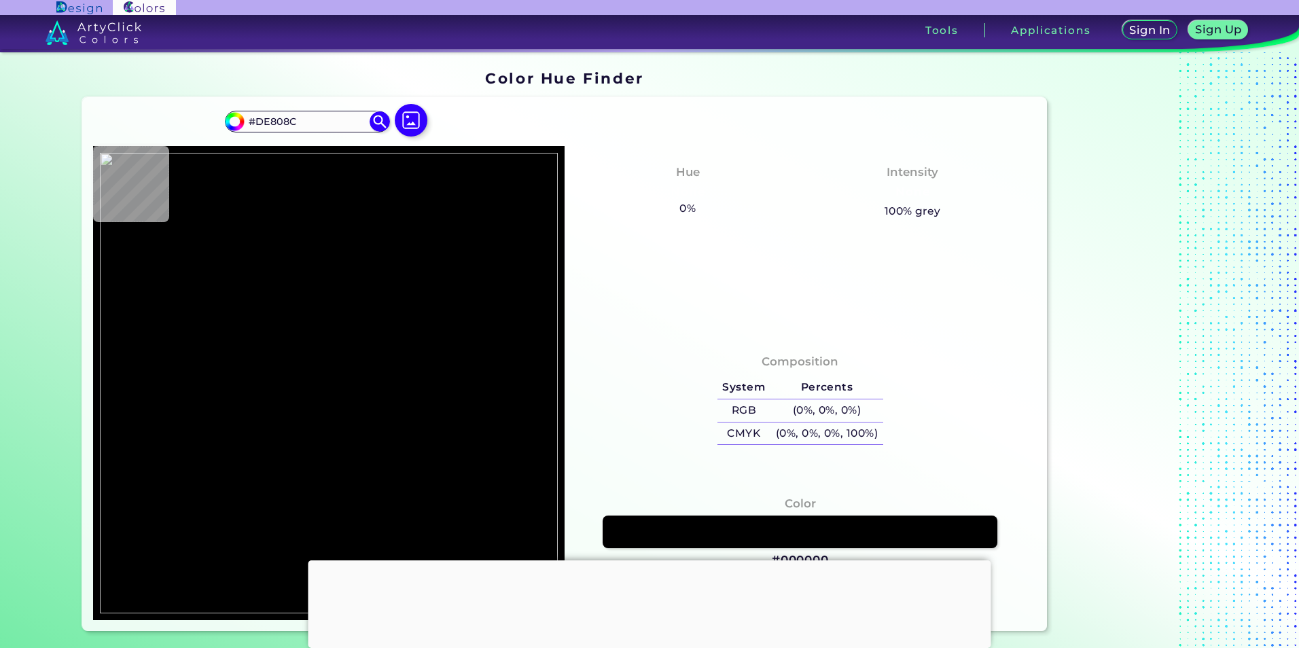
type input "#D47986"
type input "#7d4d5a"
type input "#7D4D5A"
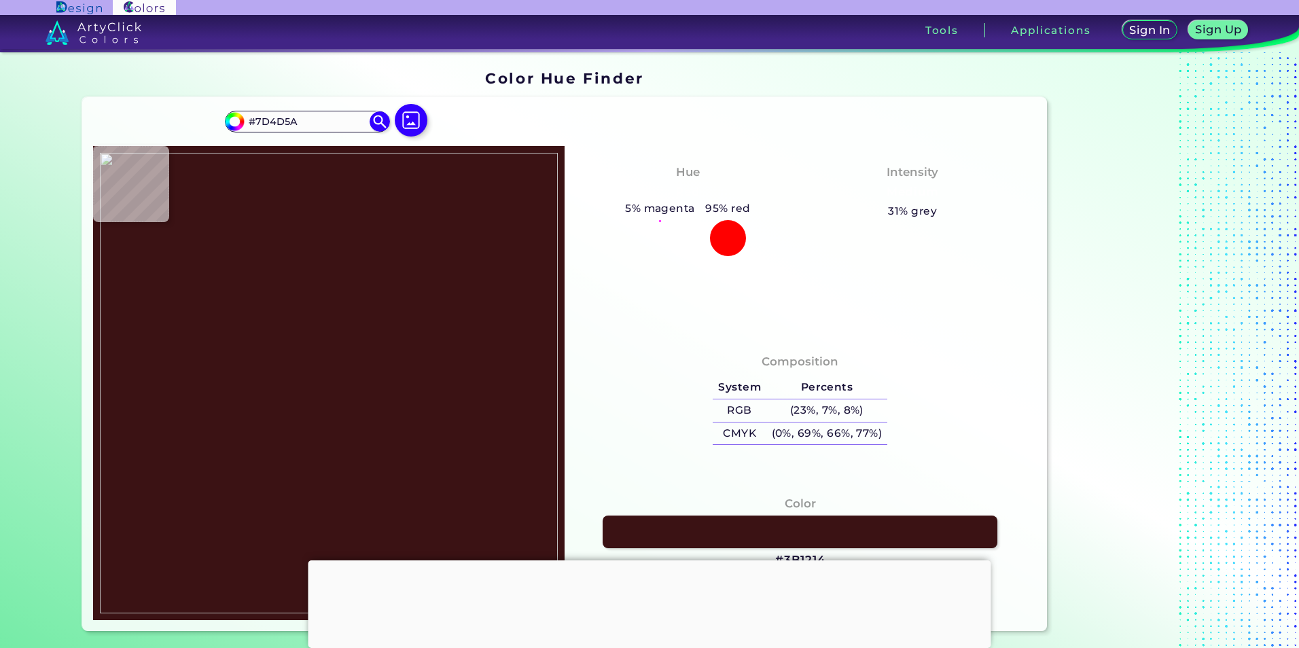
type input "#3b1214"
type input "#3B1214"
type input "#af5069"
type input "#AF5069"
type input "#964d54"
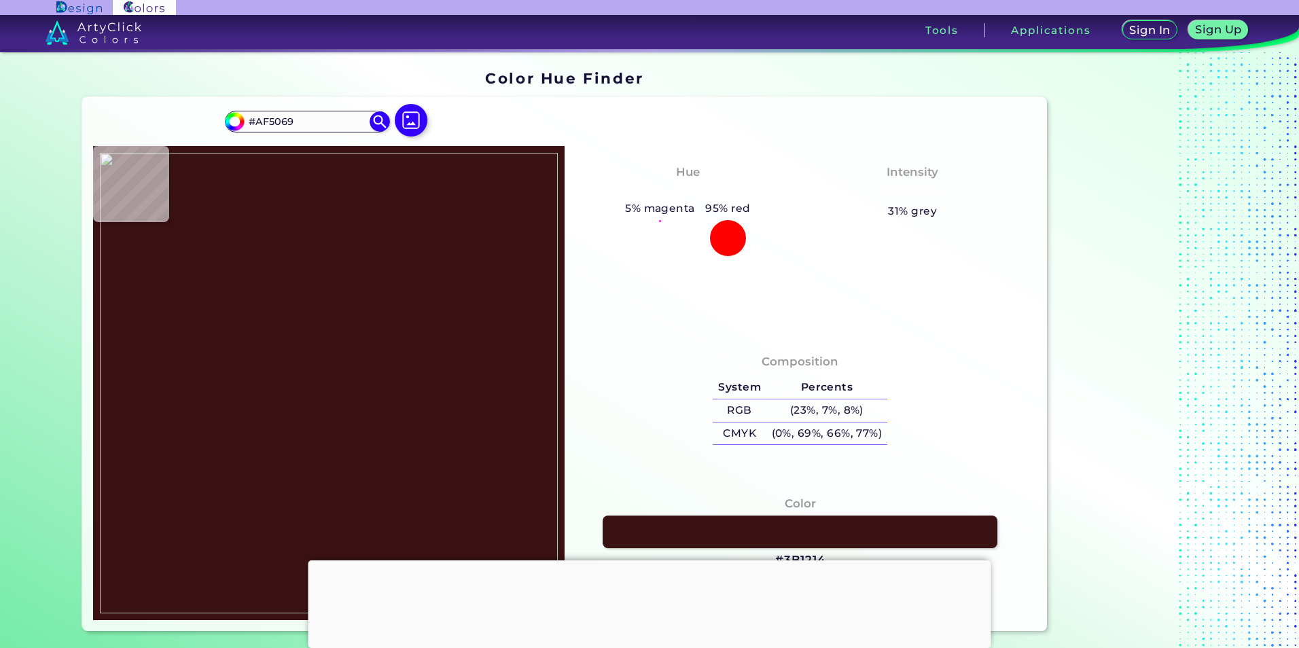
type input "#964D54"
type input "#bd666e"
type input "#BD666E"
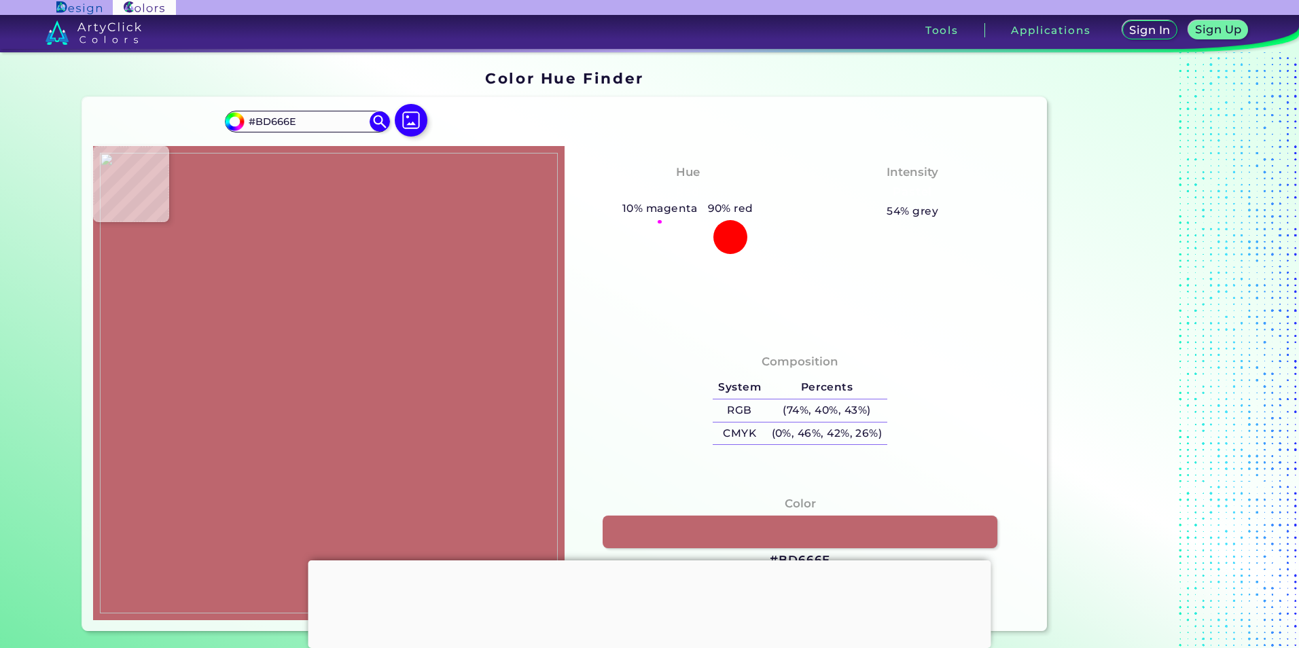
type input "#be7381"
type input "#BE7381"
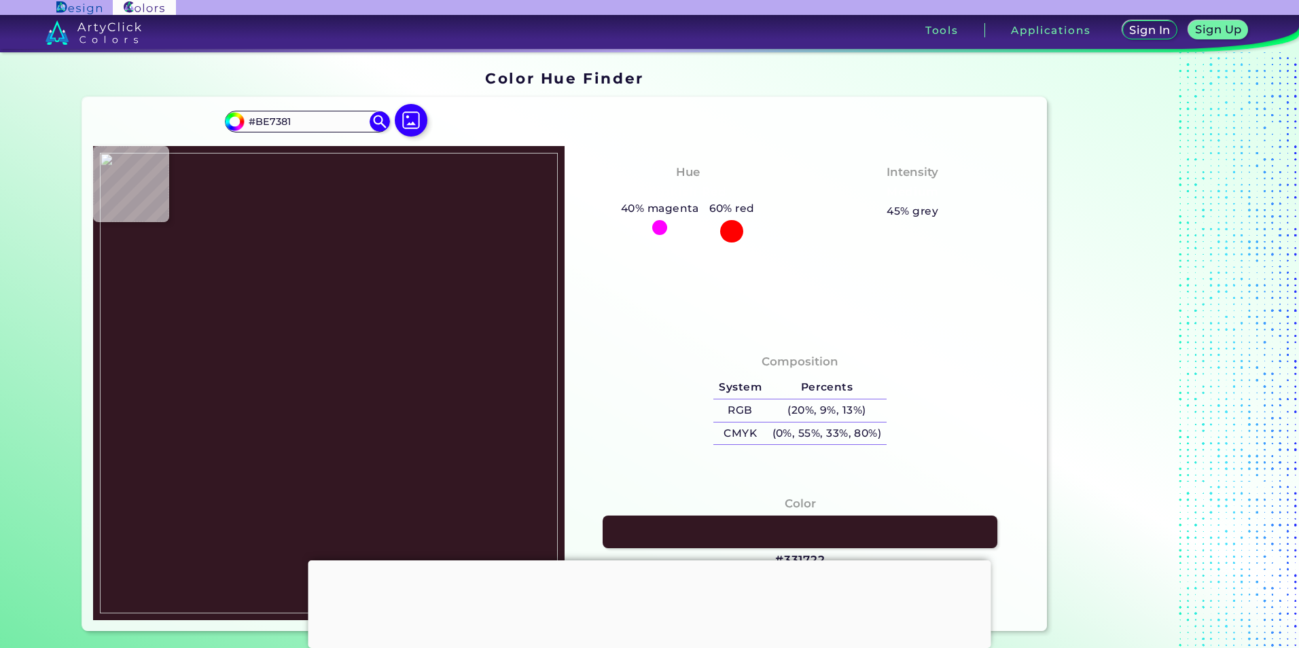
type input "#331722"
type input "#ef9d91"
type input "#EF9D91"
type input "#d26b81"
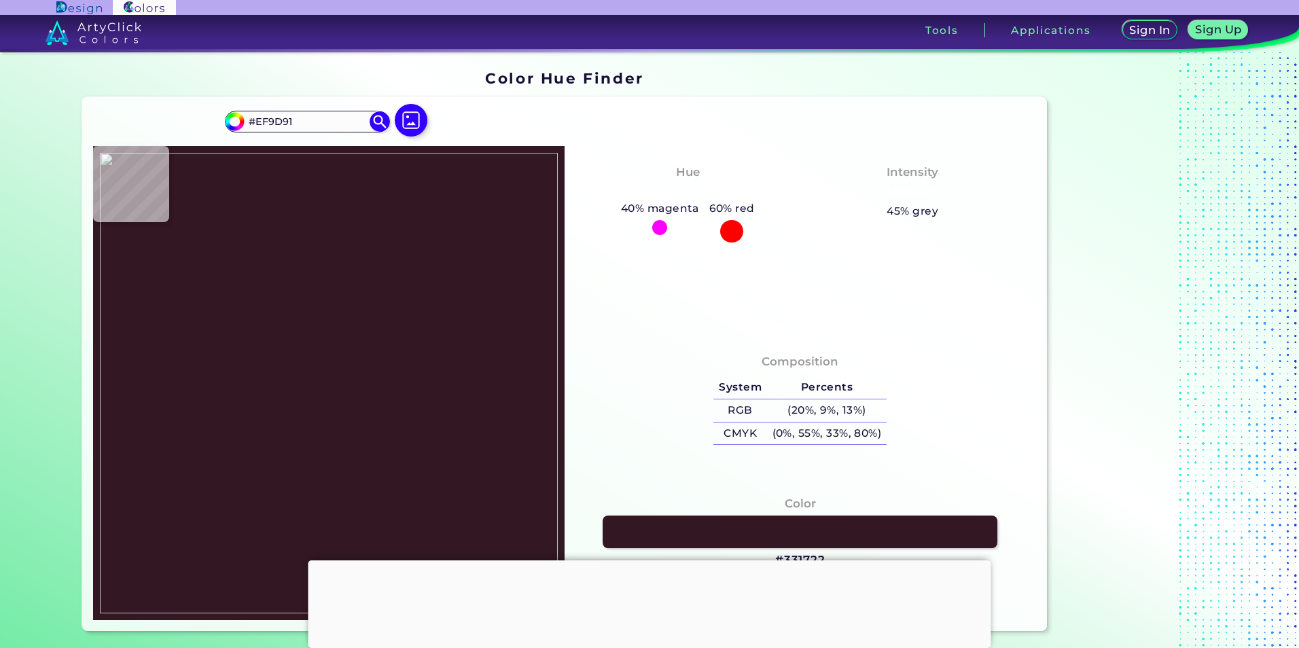
type input "#D26B81"
type input "#d57d82"
type input "#D57D82"
type input "#eea39d"
type input "#EEA39D"
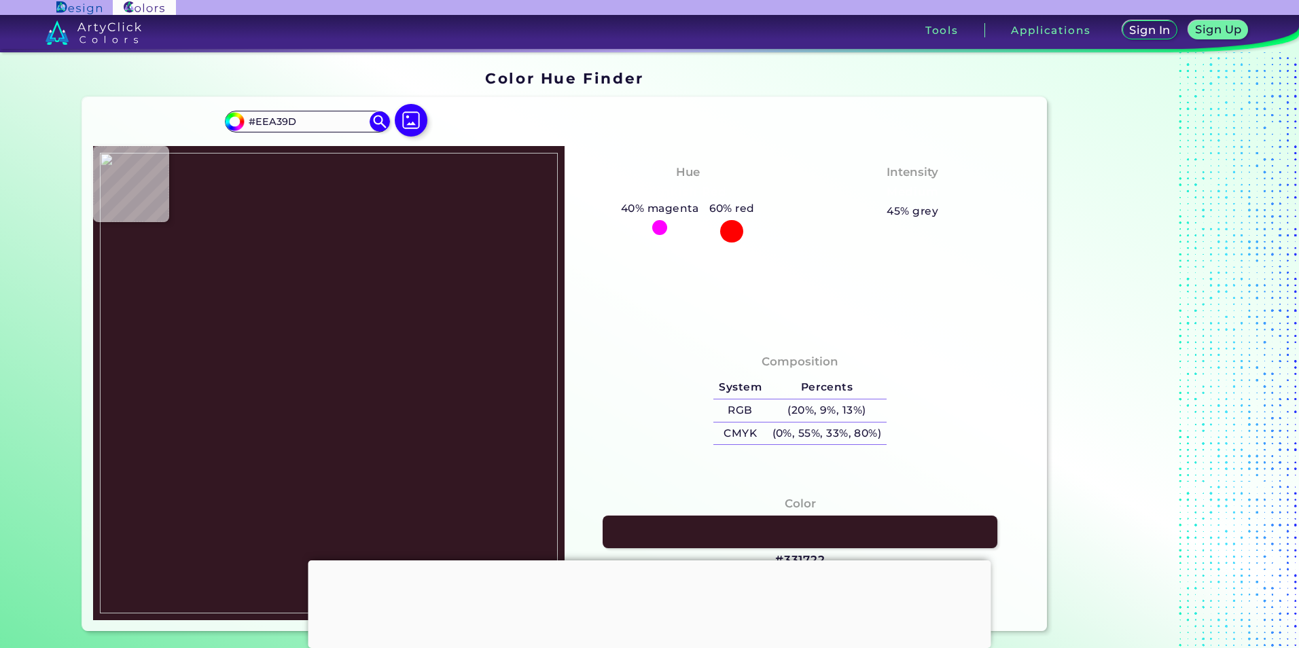
type input "#fbc982"
type input "#FBC982"
type input "#fabc7f"
type input "#FABC7F"
type input "#000000"
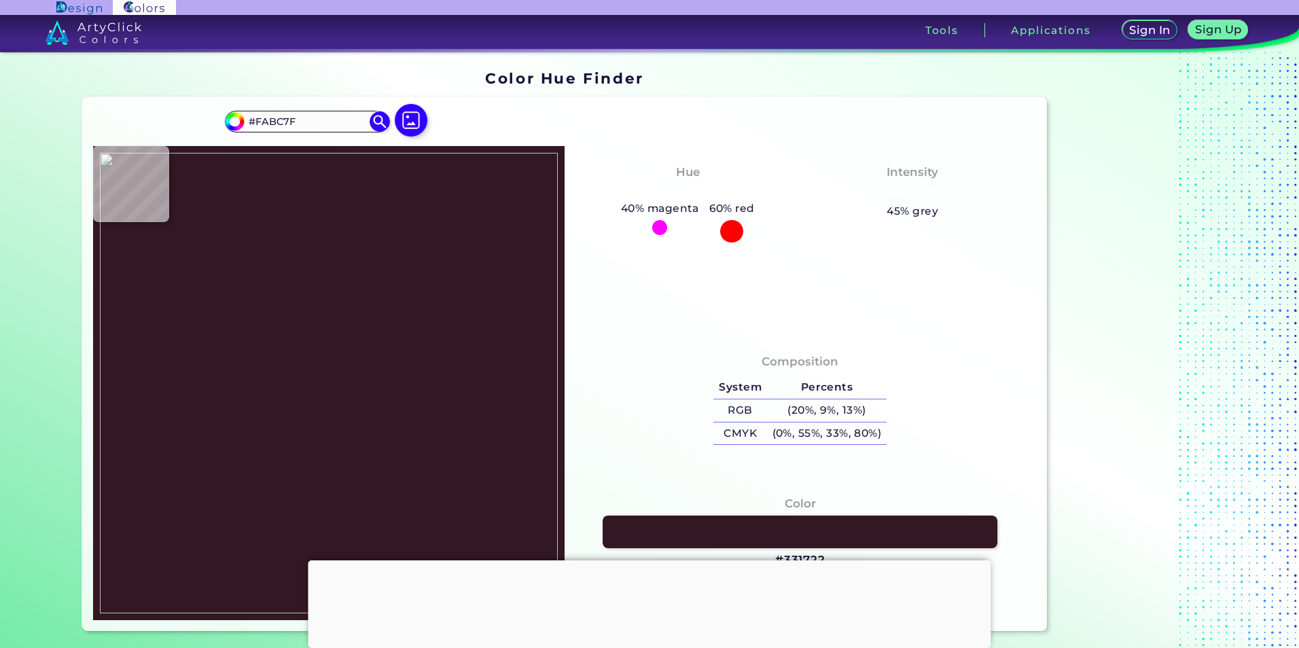
type input "#000000"
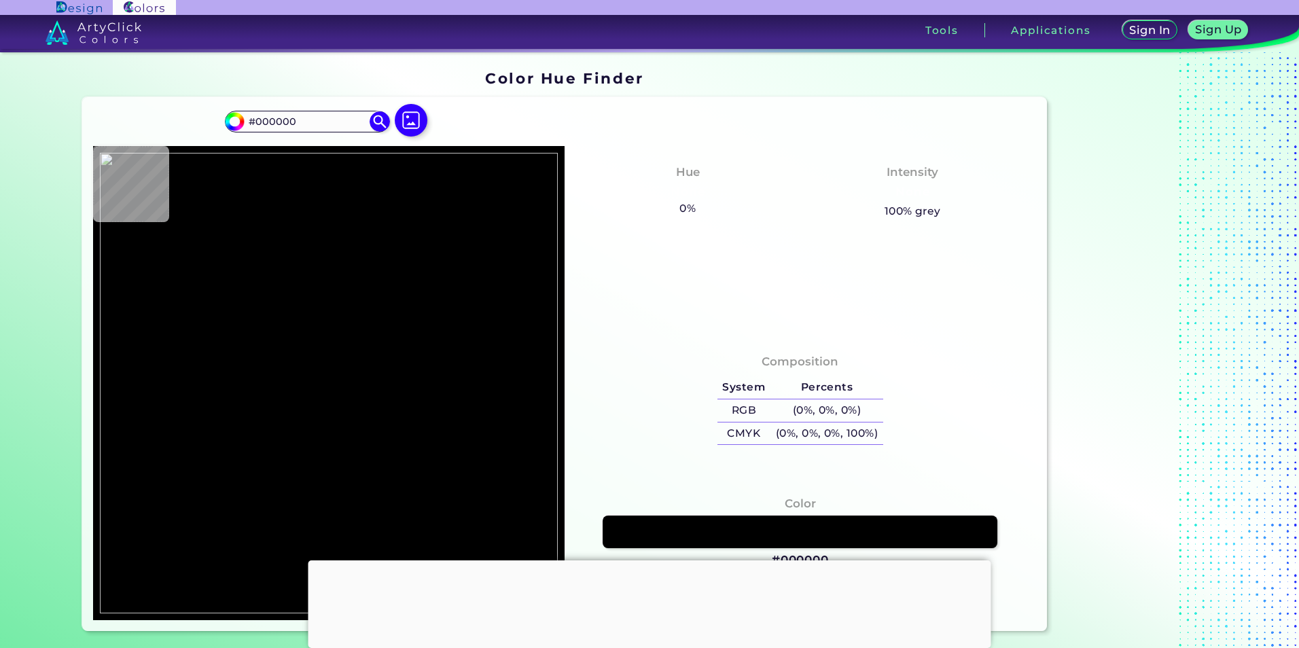
type input "#aa4e67"
type input "#AA4E67"
type input "#ab4d61"
type input "#AB4D61"
type input "#d37589"
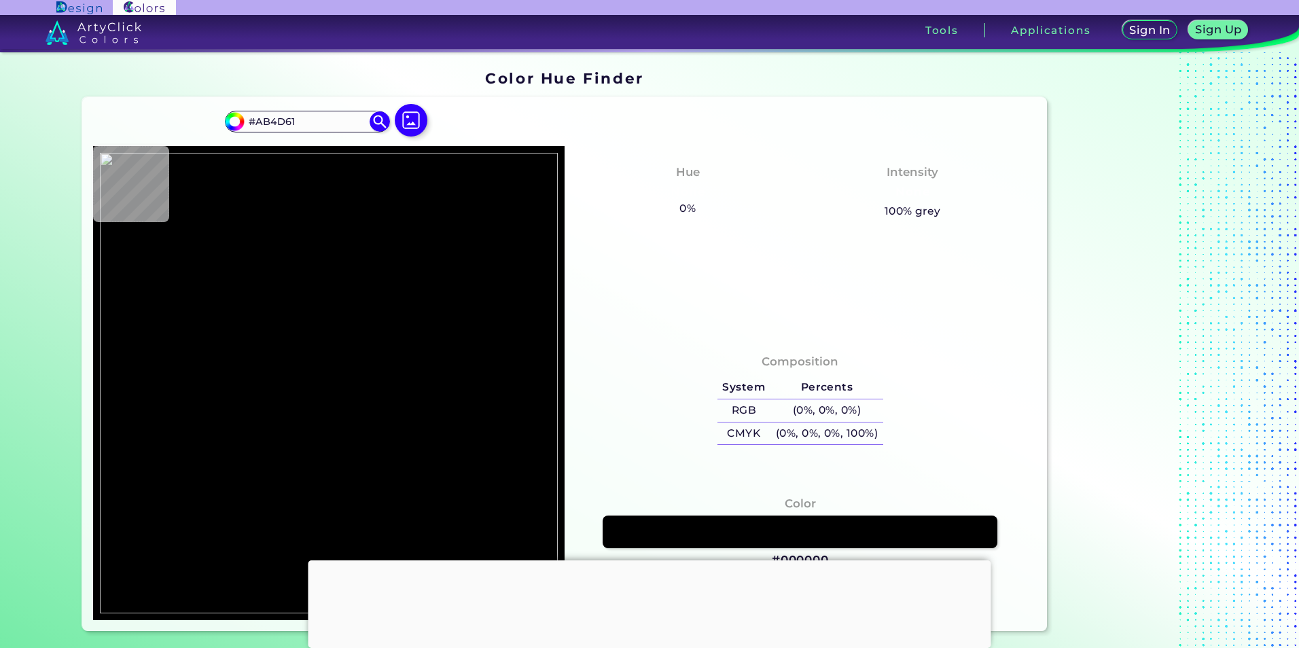
type input "#D37589"
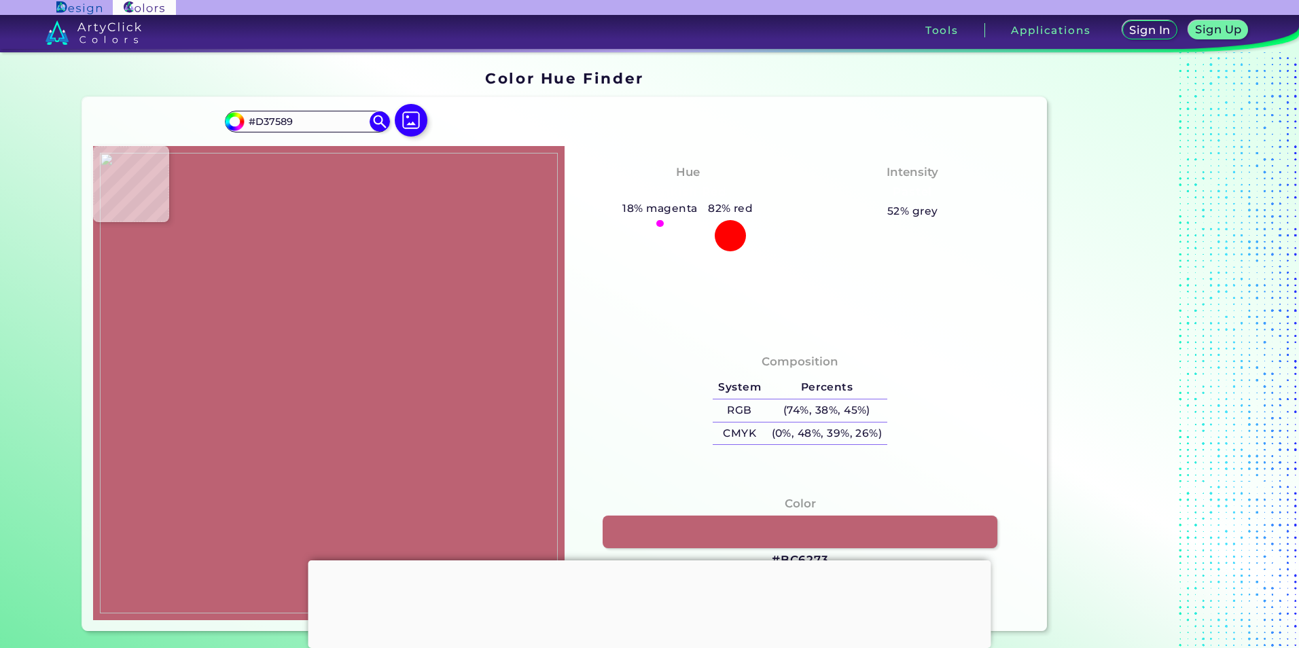
type input "#bc6273"
type input "#BC6273"
type input "#c56782"
type input "#C56782"
type input "#b46070"
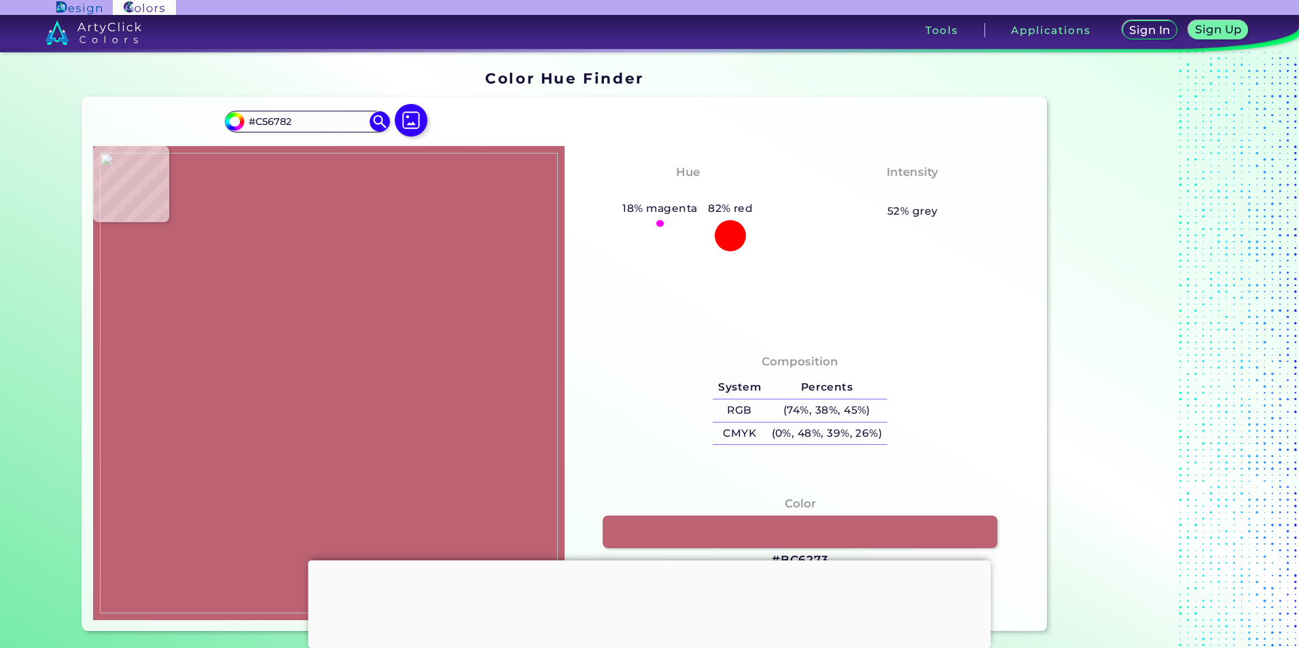
type input "#B46070"
type input "#c77484"
type input "#C77484"
type input "#bd6e78"
type input "#BD6E78"
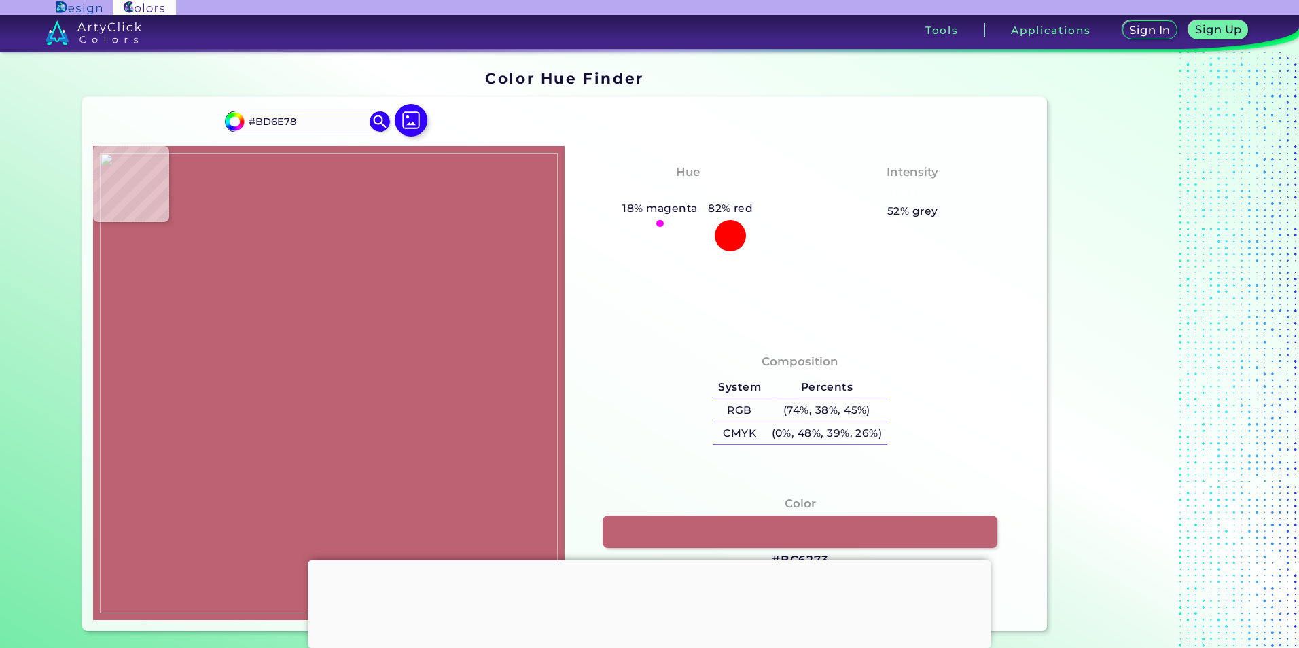
type input "#eda1a4"
type input "#EDA1A4"
type input "#bc776b"
type input "#BC776B"
type input "#edae97"
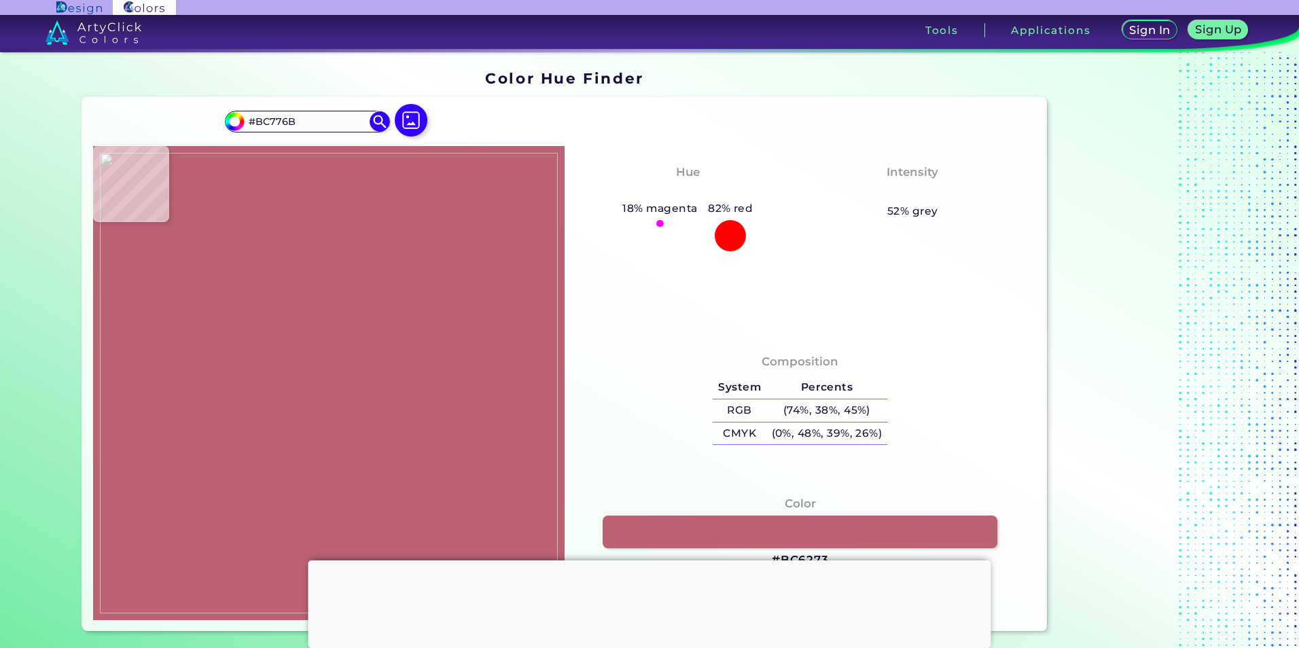
type input "#EDAE97"
type input "#a25d56"
type input "#A25D56"
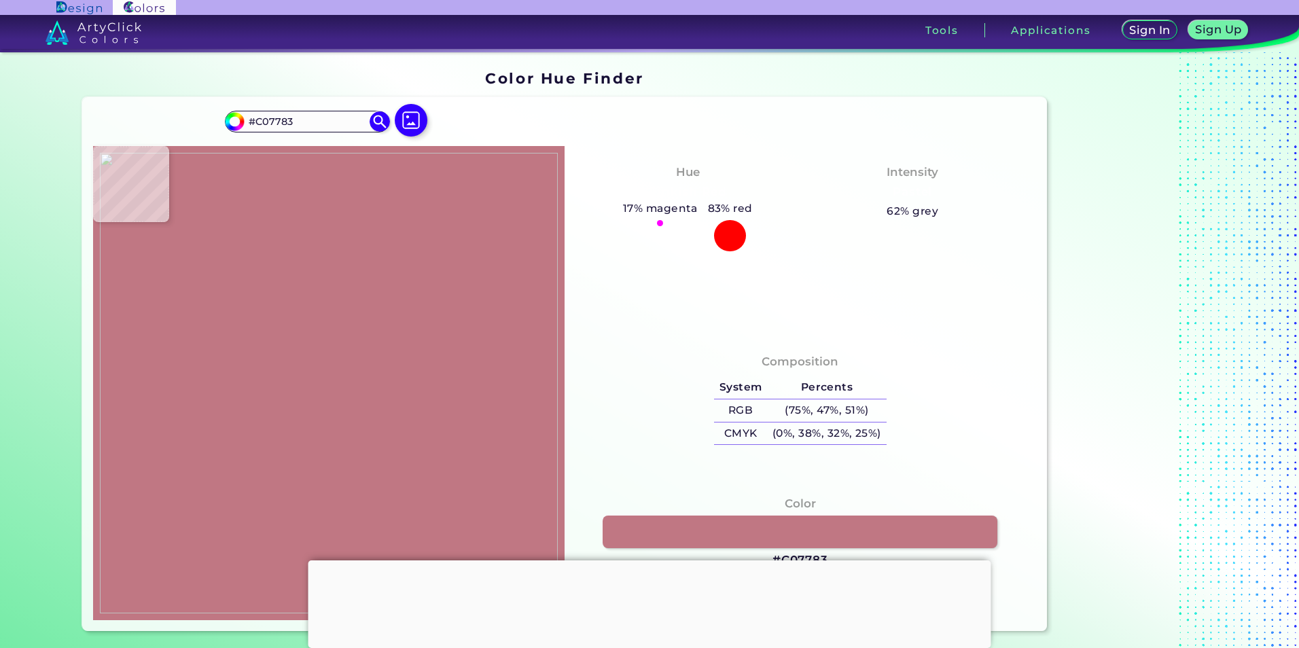
click at [262, 268] on img at bounding box center [329, 383] width 458 height 461
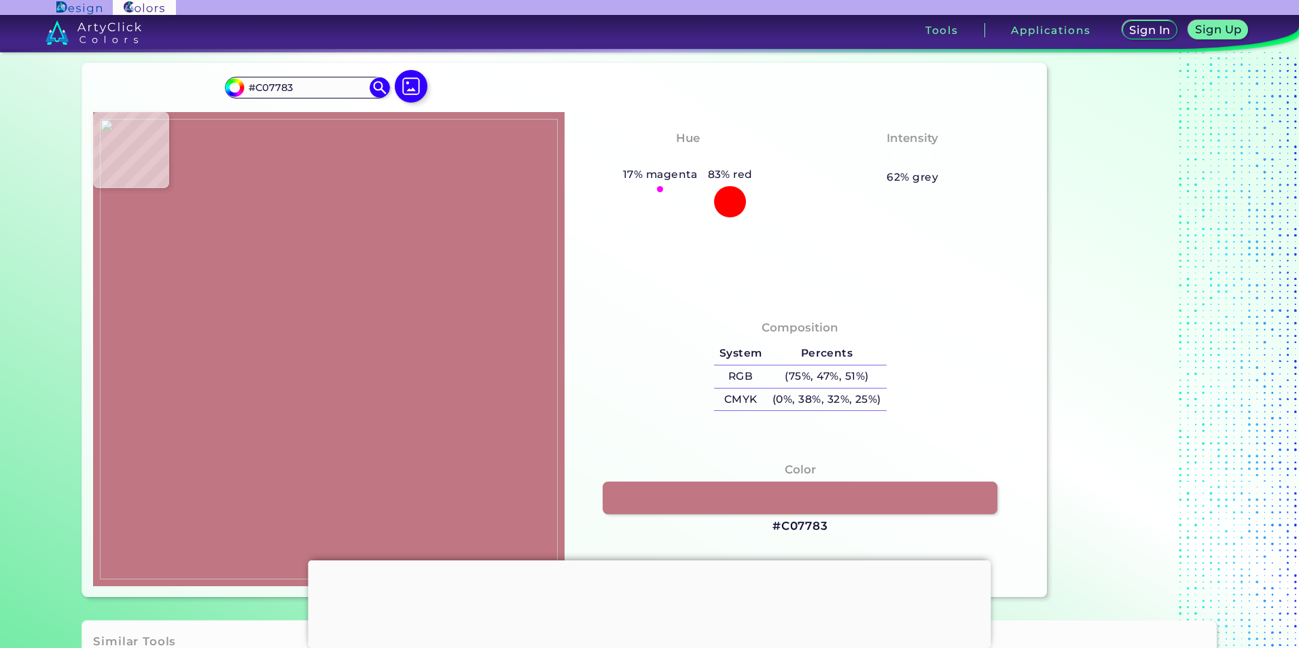
scroll to position [68, 0]
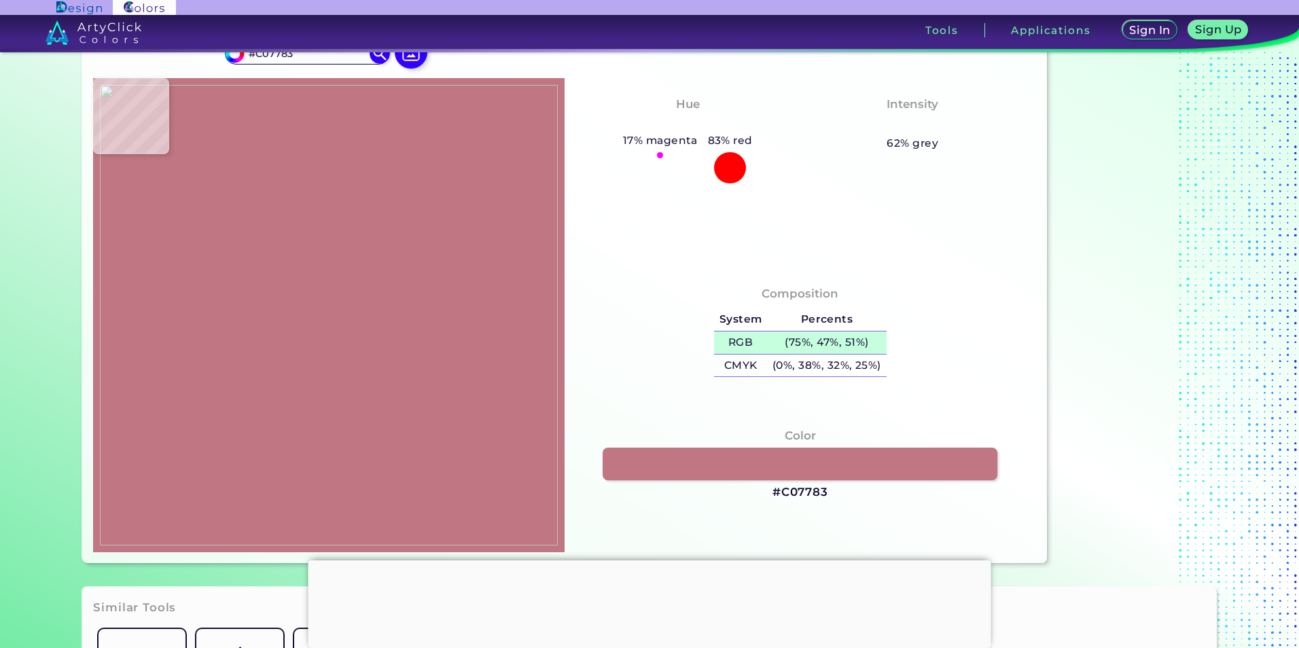
click at [821, 340] on h5 "(75%, 47%, 51%)" at bounding box center [826, 343] width 119 height 22
drag, startPoint x: 773, startPoint y: 344, endPoint x: 710, endPoint y: 388, distance: 76.5
click at [702, 393] on div "Composition System Percents RGB (75%, 47%, 51%) CMYK (0%, 38%, 32%, 25%)" at bounding box center [801, 410] width 472 height 285
click at [806, 319] on h5 "Percents" at bounding box center [826, 319] width 119 height 22
click at [749, 321] on h5 "System" at bounding box center [740, 319] width 53 height 22
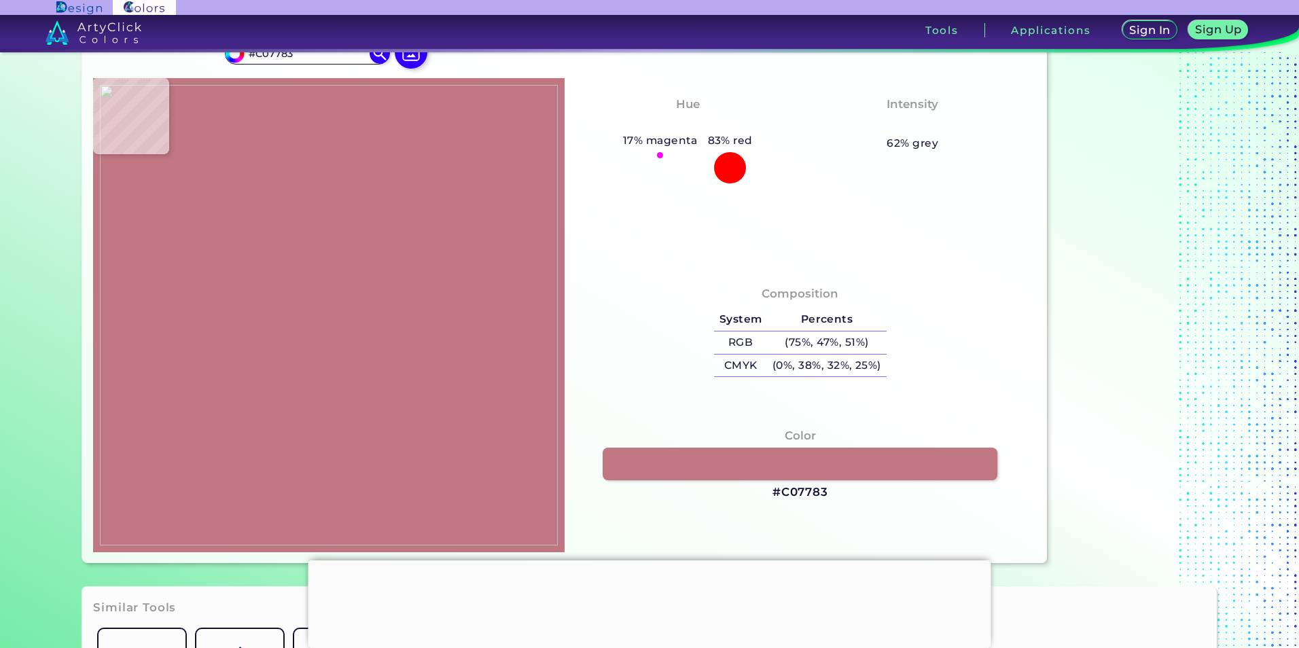
click at [782, 491] on h3 "#C07783" at bounding box center [801, 492] width 56 height 16
